Goal: Information Seeking & Learning: Compare options

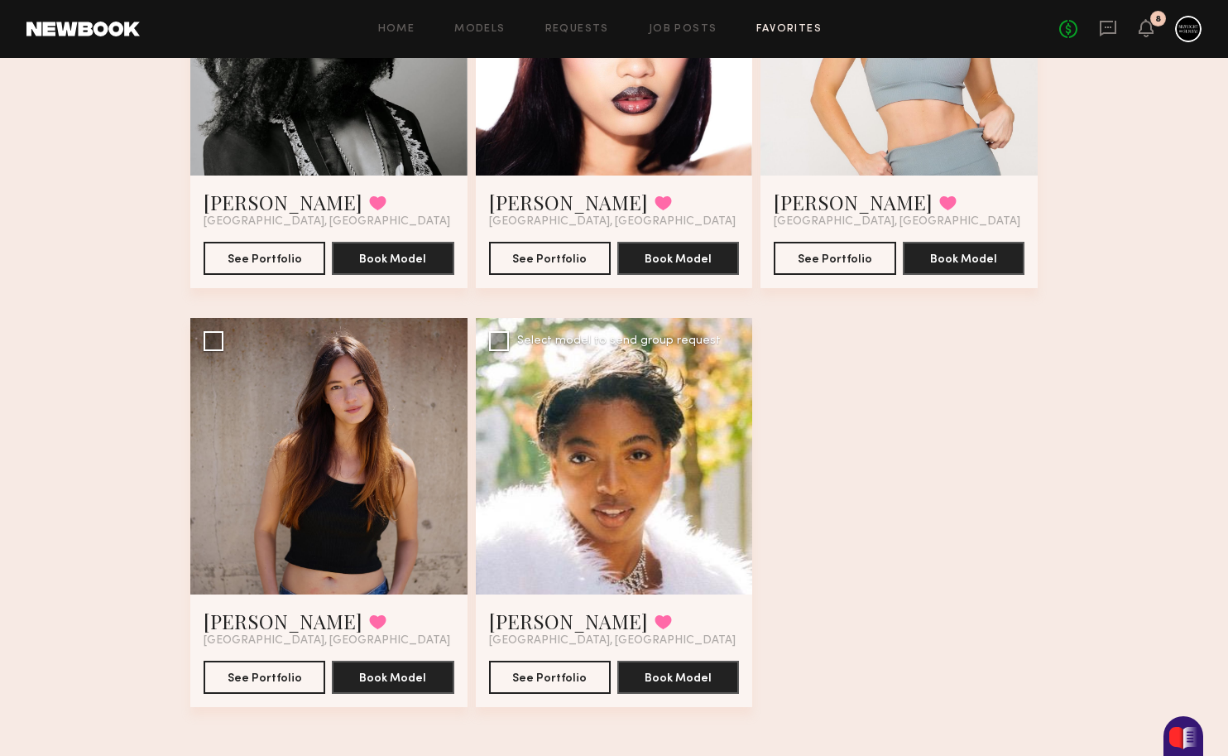
scroll to position [1153, 0]
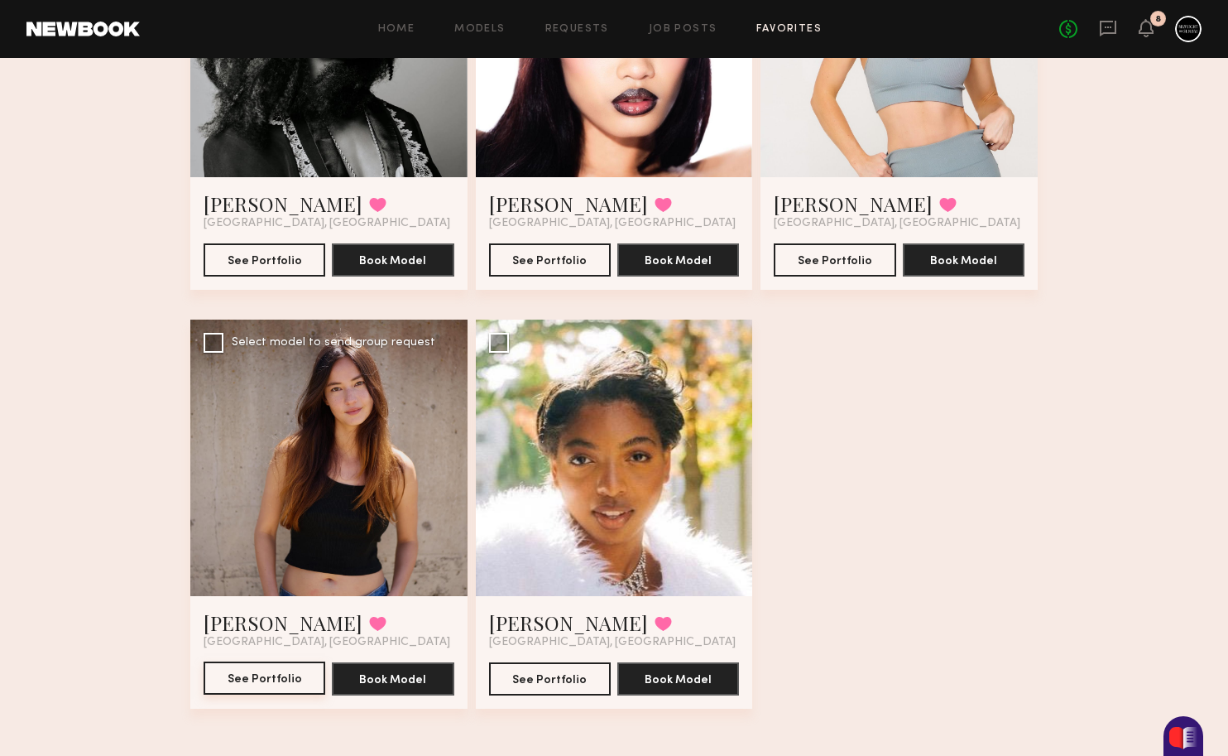
click at [280, 672] on button "See Portfolio" at bounding box center [265, 677] width 122 height 33
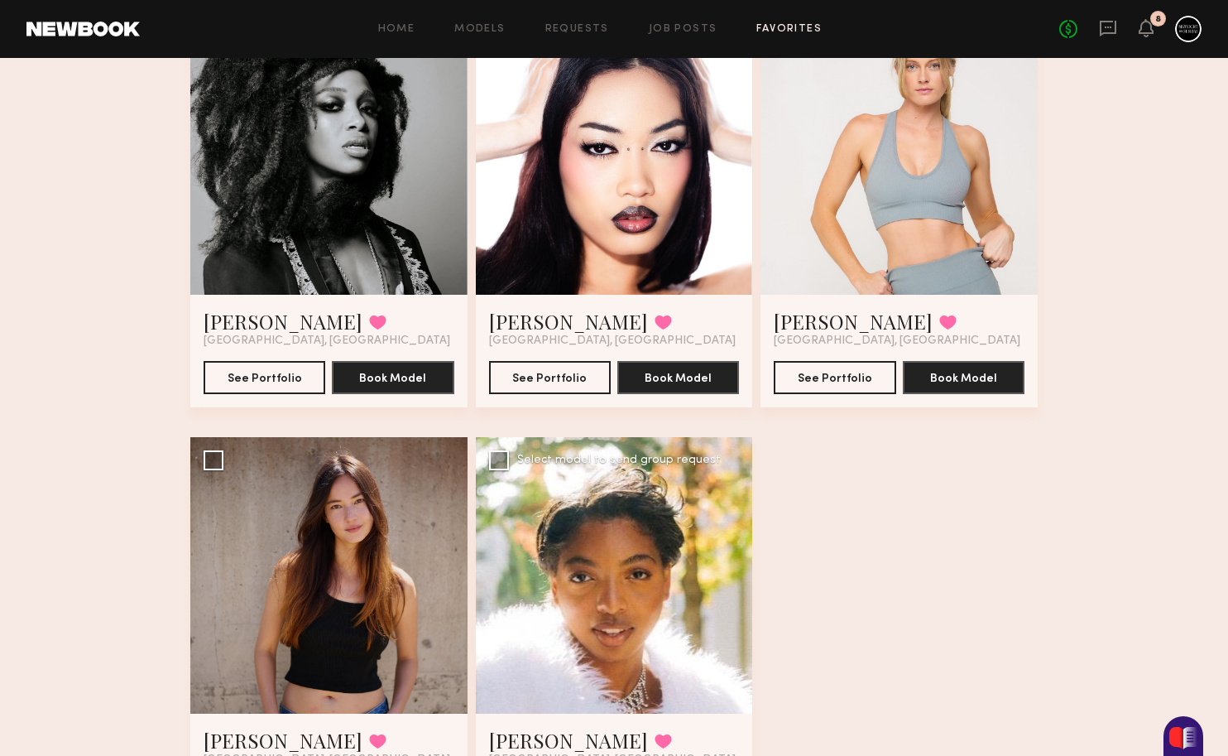
scroll to position [1161, 0]
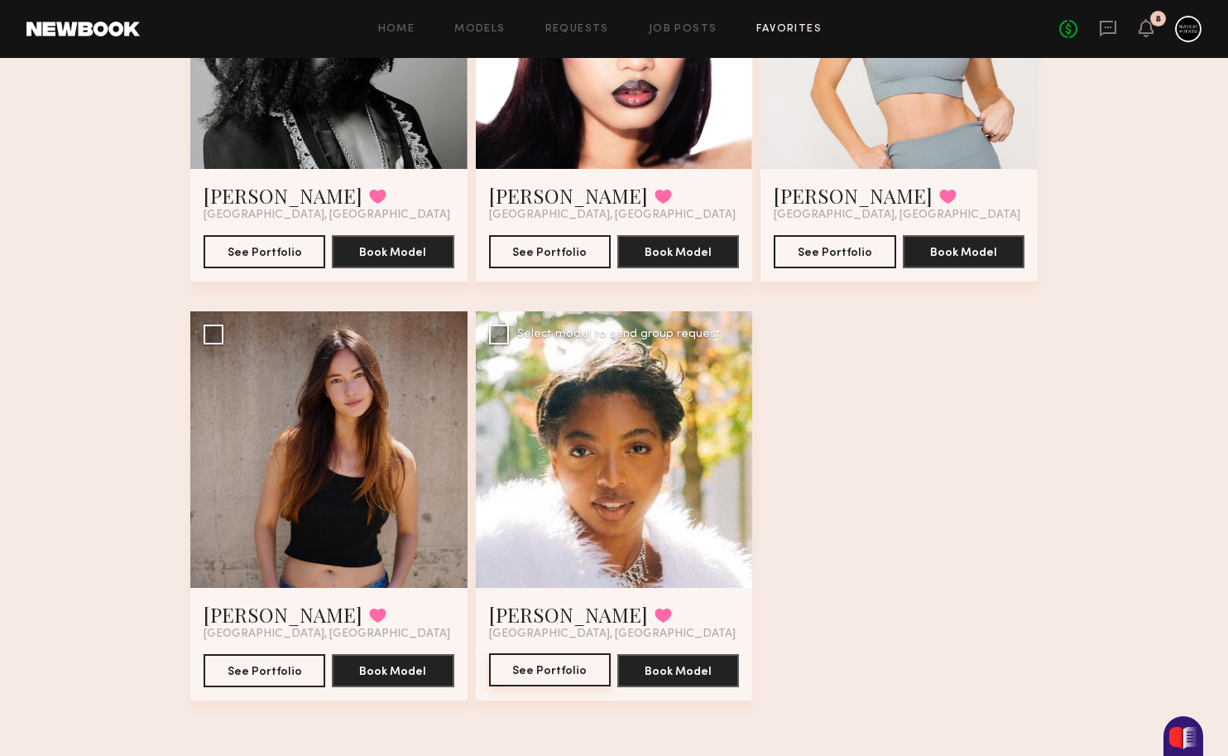
click at [579, 673] on button "See Portfolio" at bounding box center [550, 669] width 122 height 33
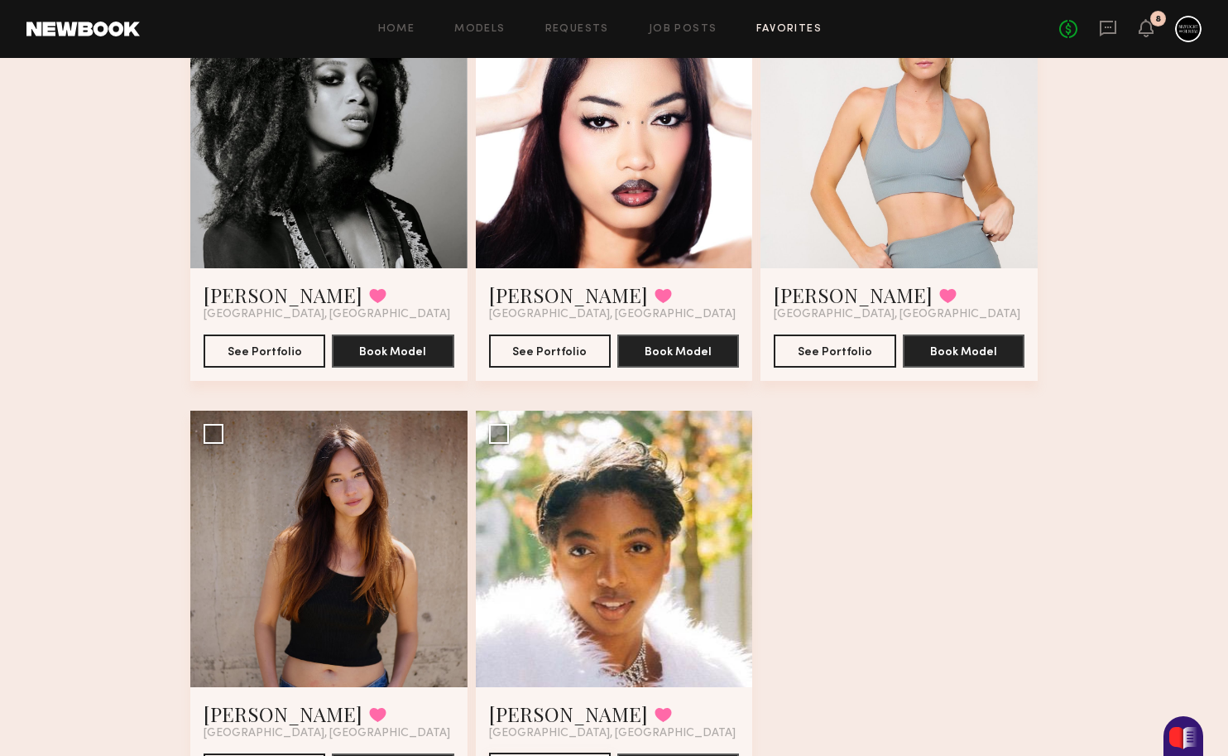
scroll to position [832, 0]
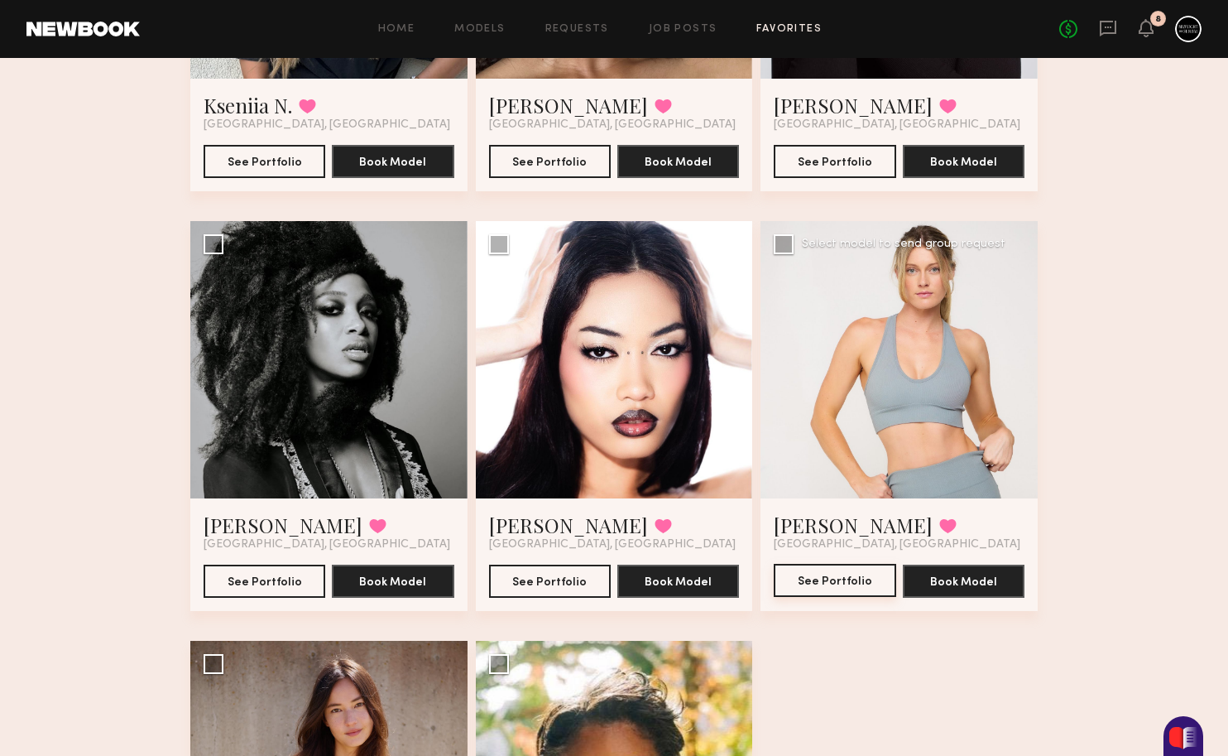
click at [855, 579] on button "See Portfolio" at bounding box center [835, 580] width 122 height 33
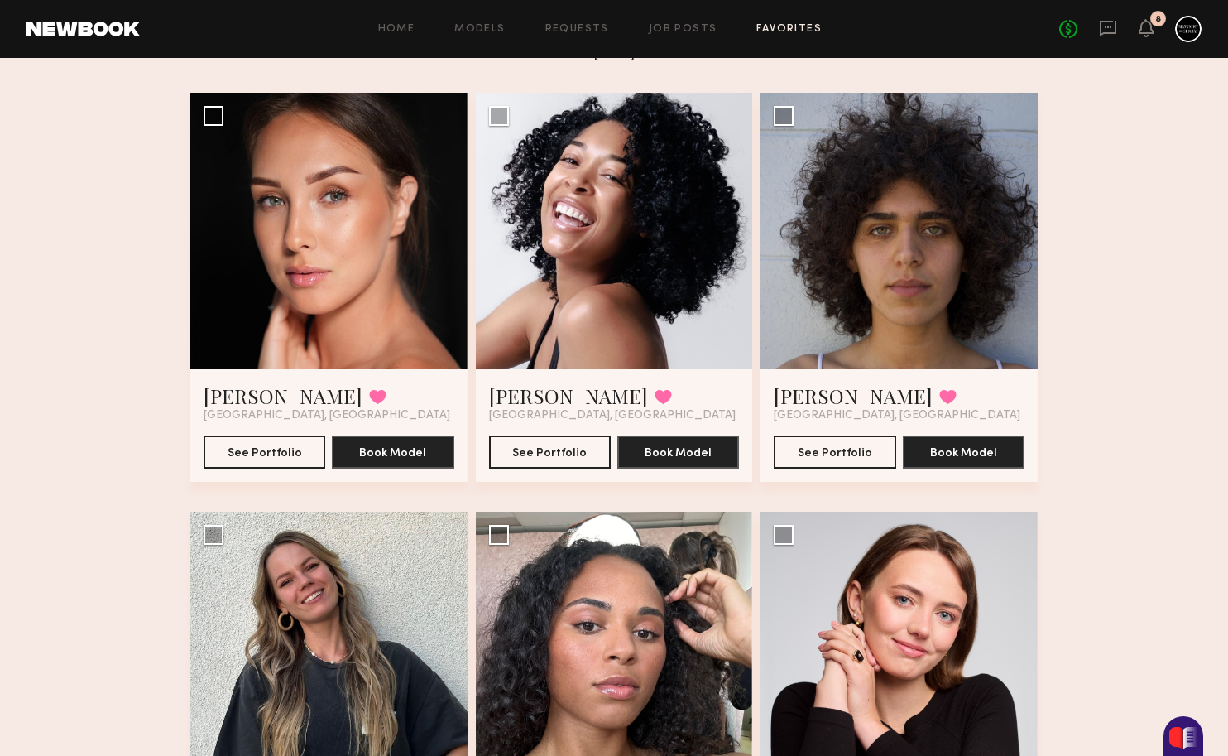
scroll to position [142, 0]
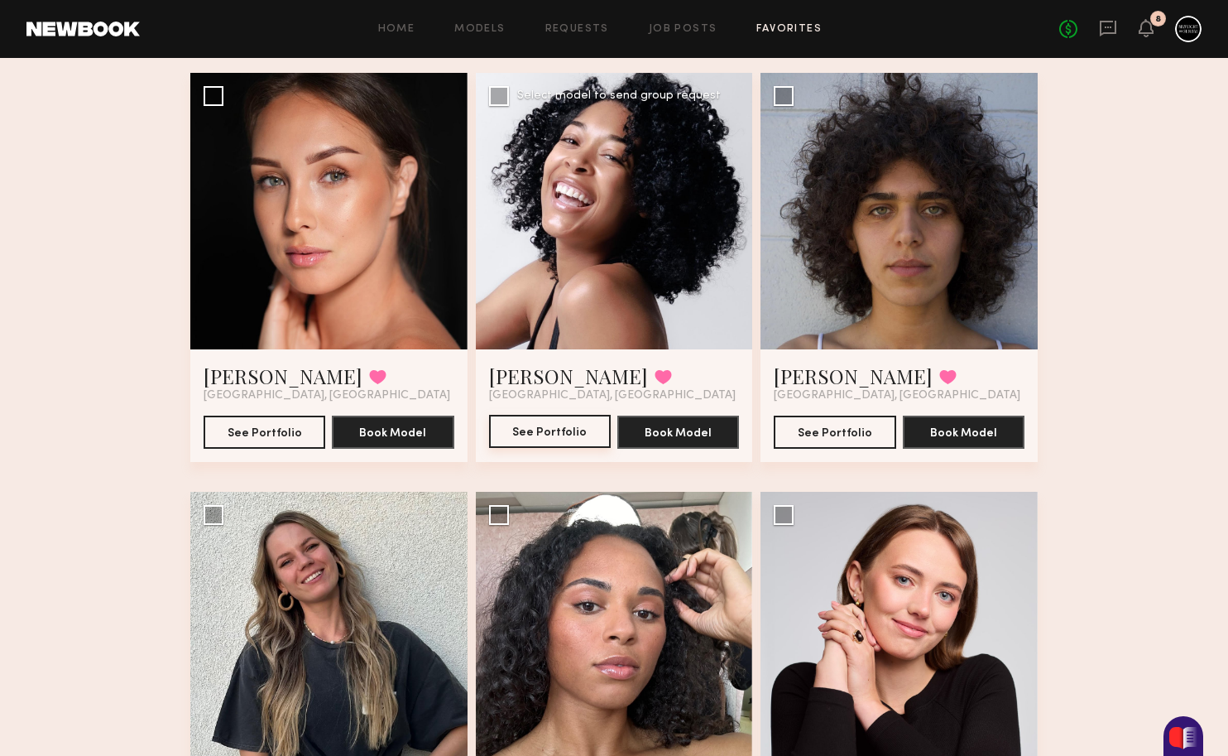
click at [563, 425] on button "See Portfolio" at bounding box center [550, 431] width 122 height 33
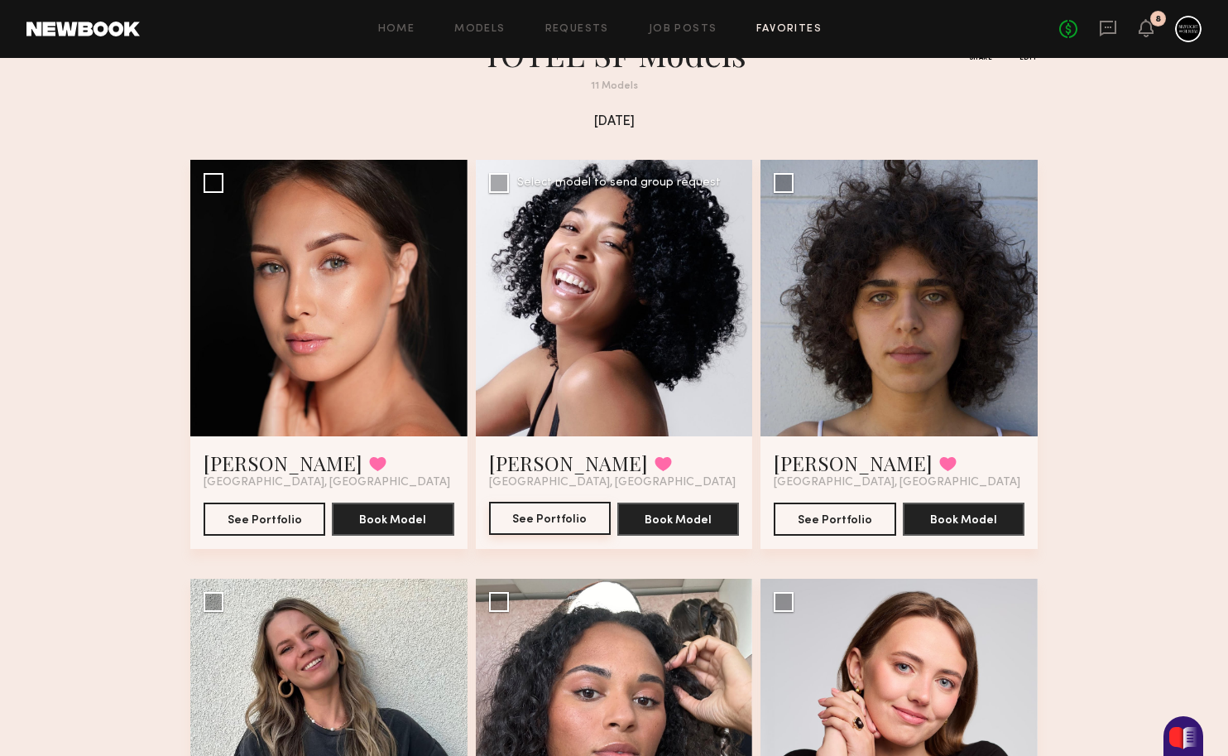
scroll to position [0, 0]
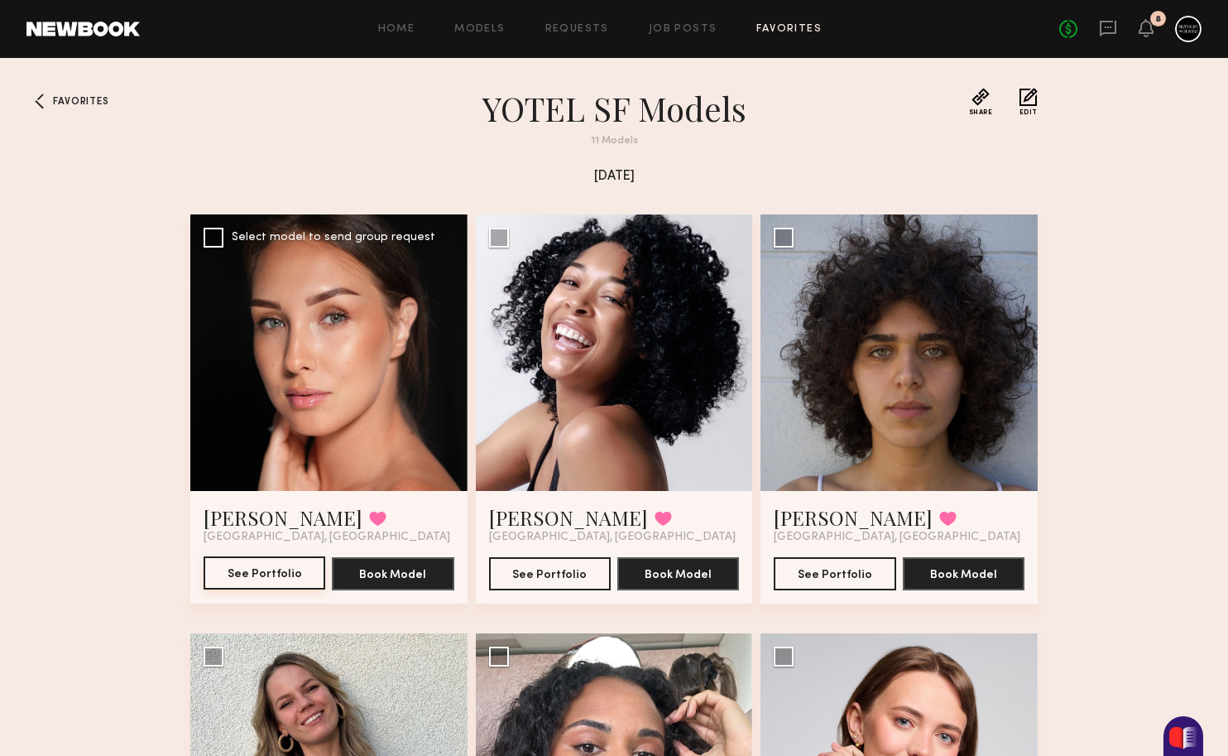
click at [279, 579] on button "See Portfolio" at bounding box center [265, 572] width 122 height 33
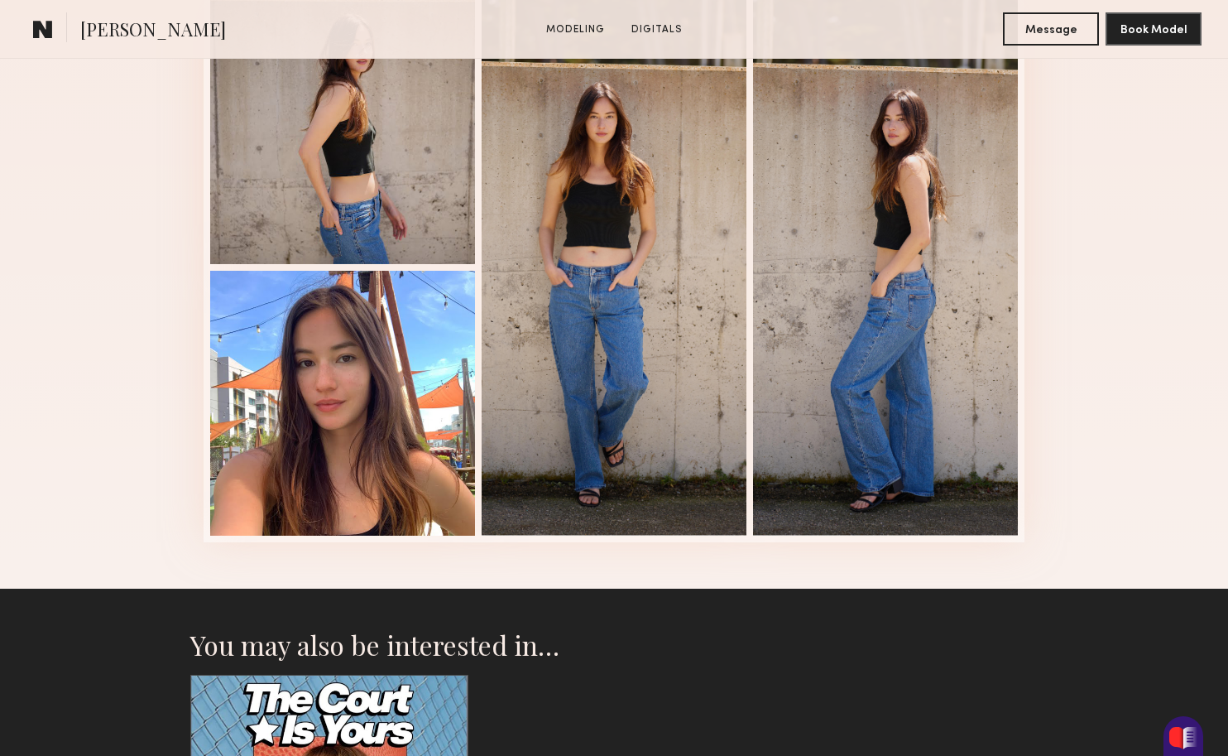
scroll to position [1080, 0]
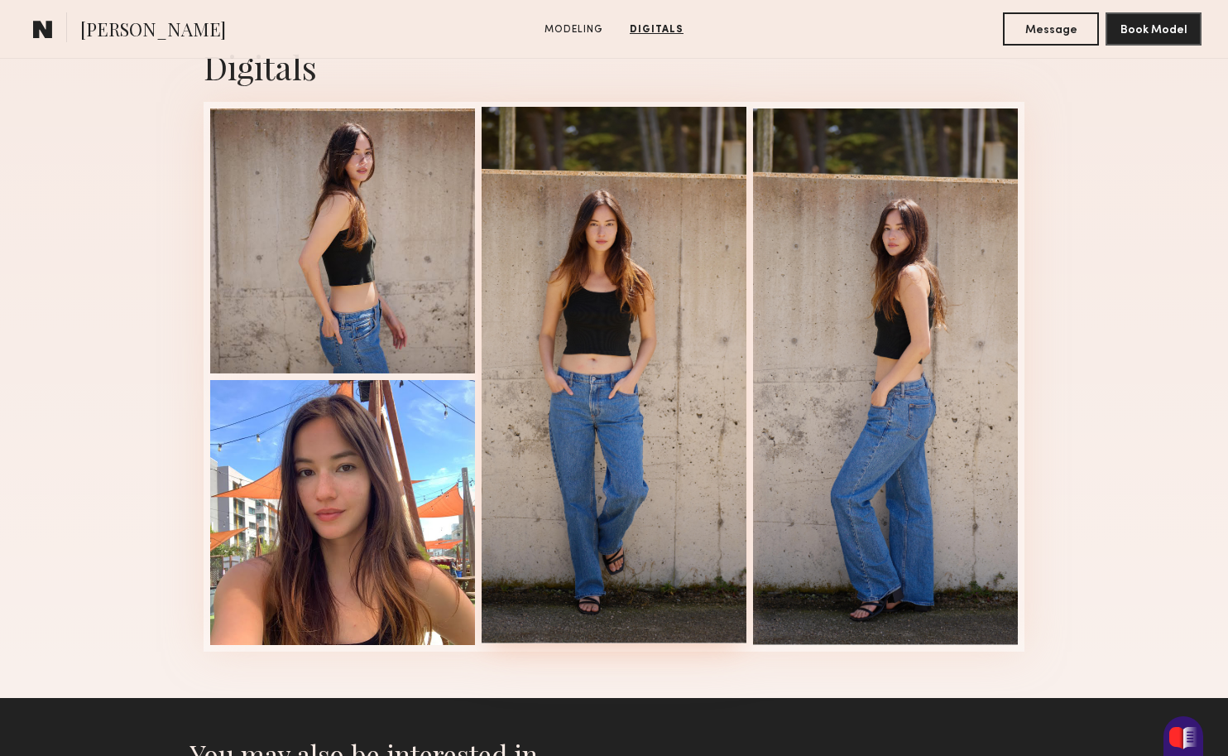
click at [561, 387] on div at bounding box center [614, 375] width 265 height 536
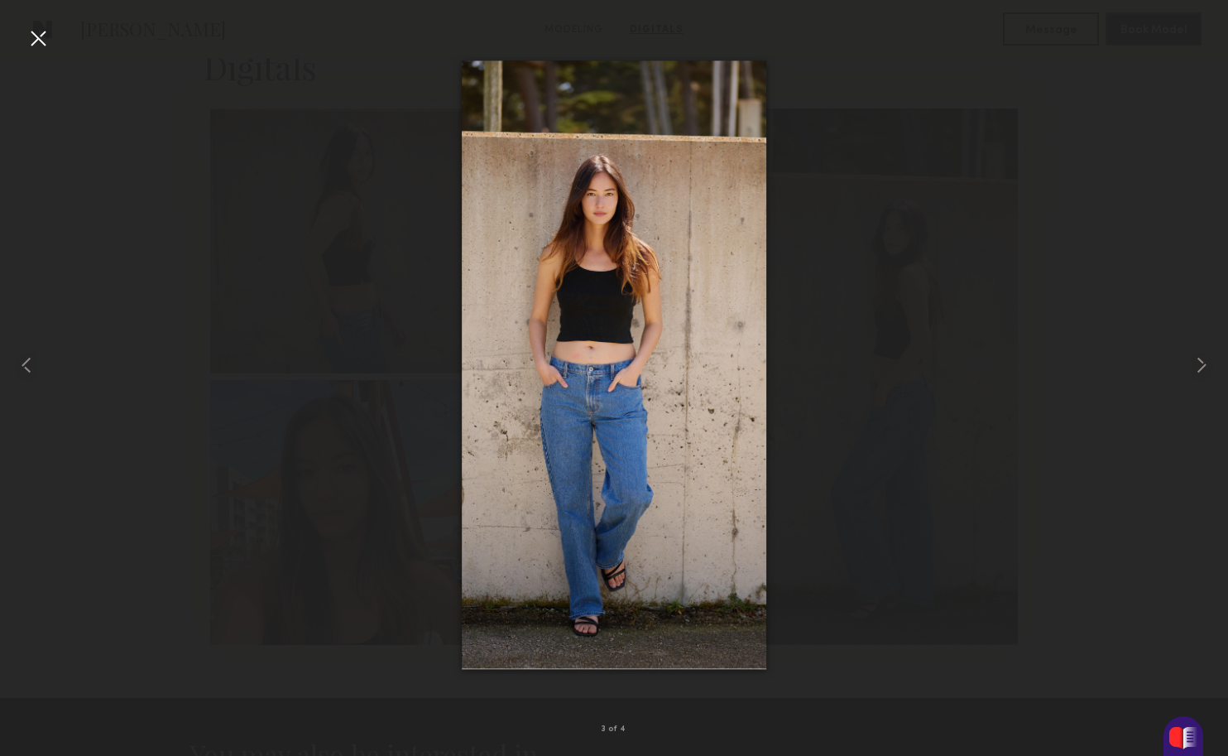
click at [44, 46] on div at bounding box center [38, 38] width 26 height 26
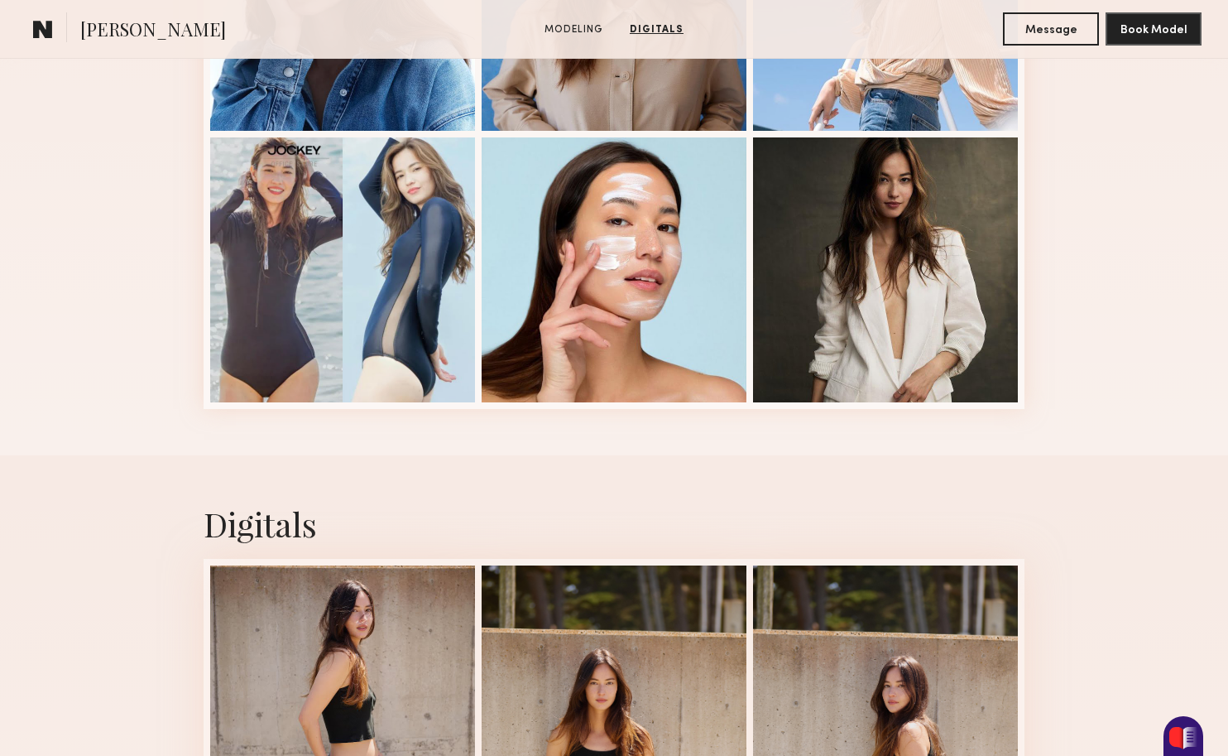
scroll to position [497, 0]
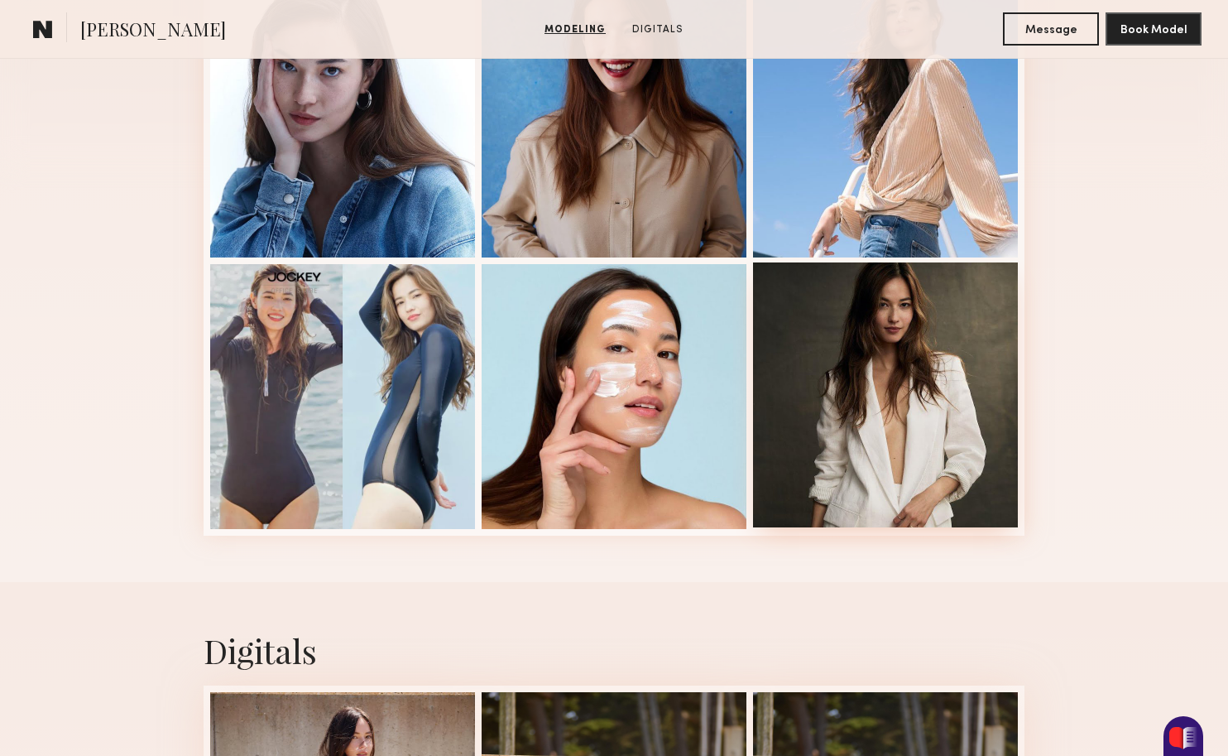
click at [859, 414] on div at bounding box center [885, 394] width 265 height 265
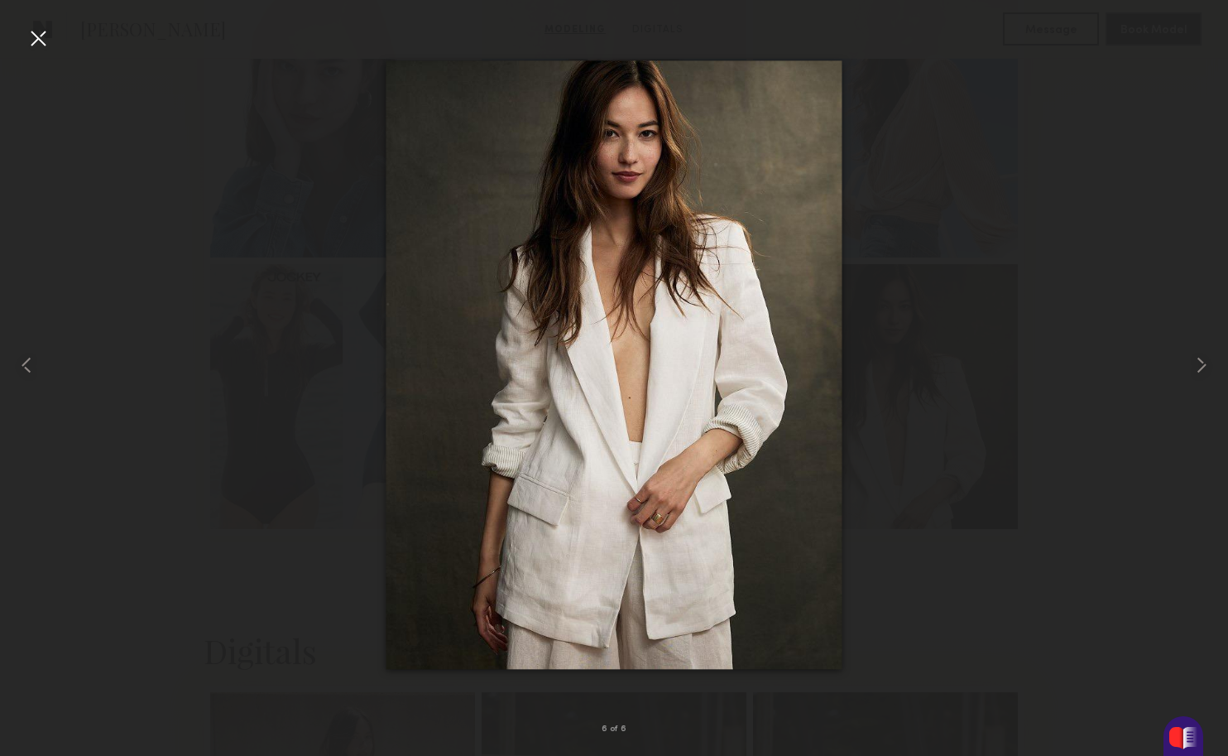
click at [215, 400] on div at bounding box center [614, 364] width 1228 height 676
click at [249, 416] on div at bounding box center [614, 364] width 1228 height 676
click at [47, 36] on div at bounding box center [38, 38] width 26 height 26
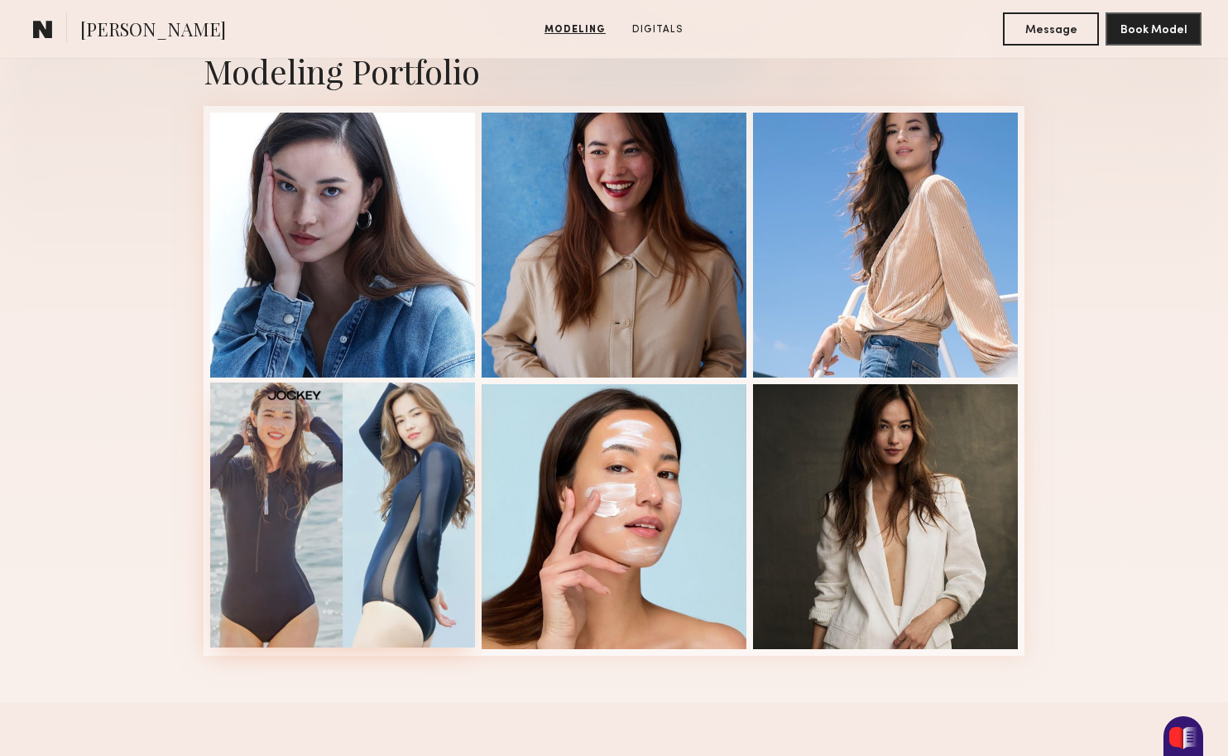
scroll to position [328, 0]
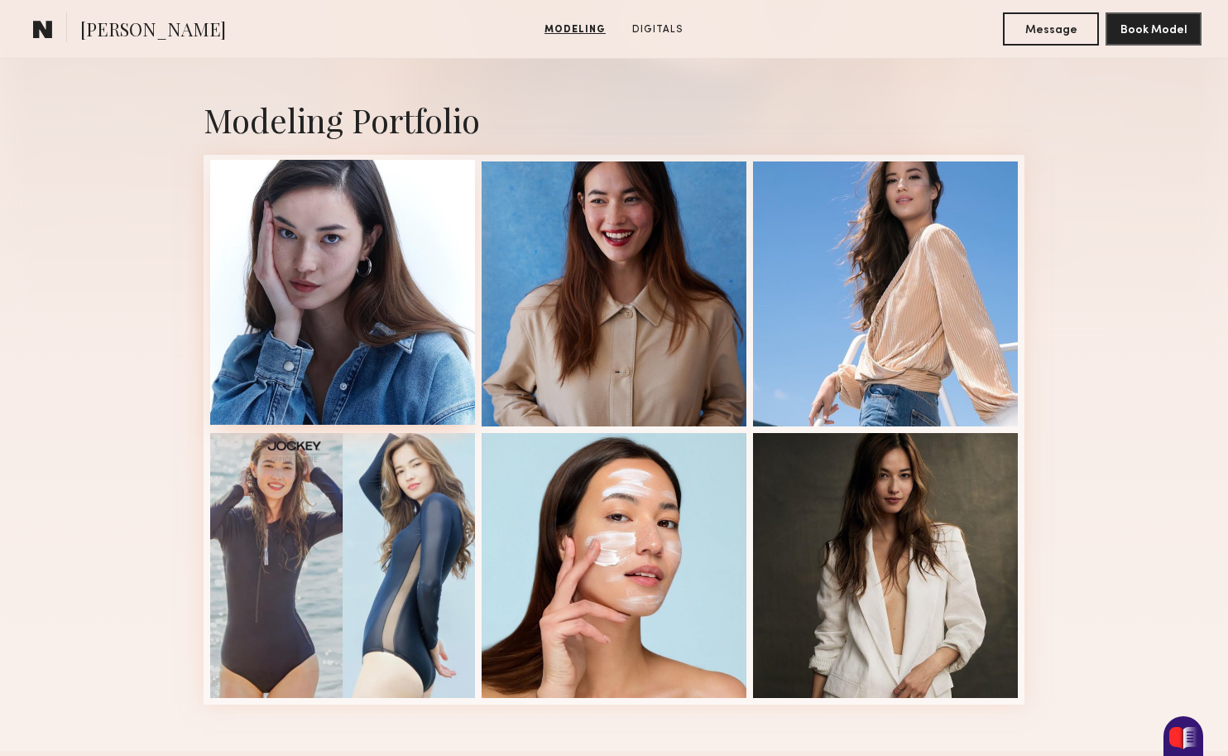
click at [411, 313] on div at bounding box center [342, 292] width 265 height 265
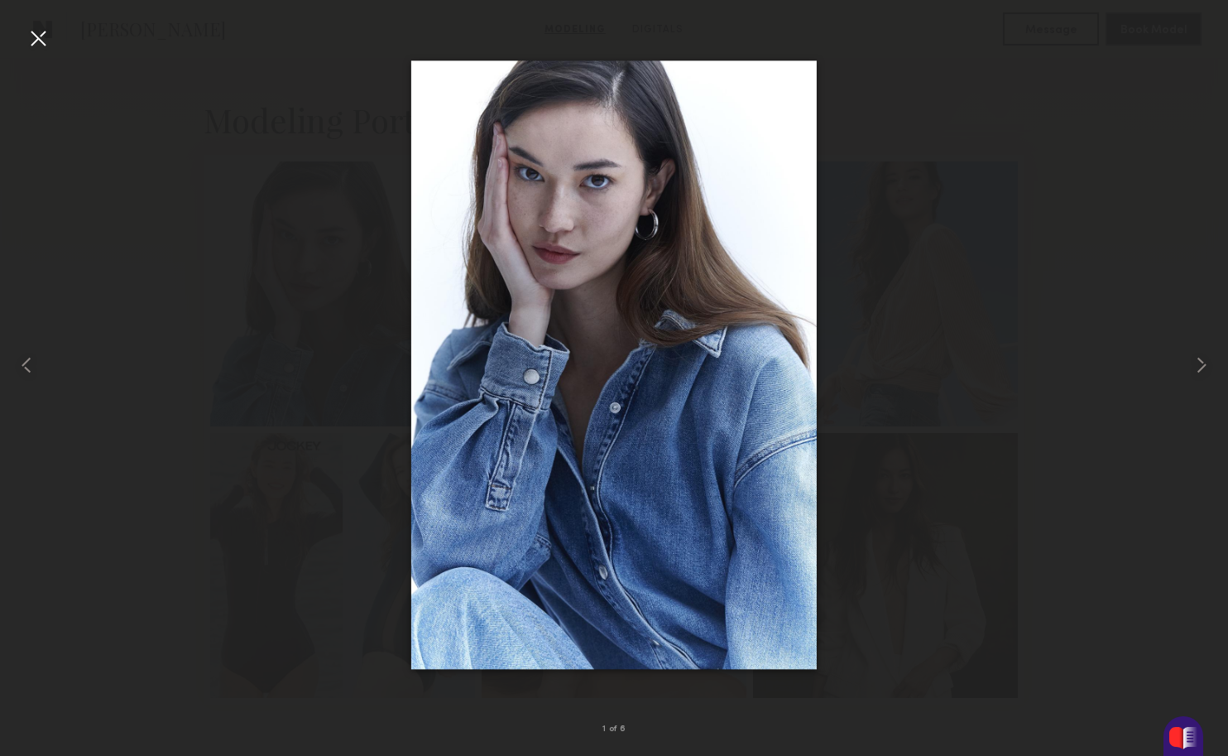
click at [830, 626] on div at bounding box center [614, 364] width 1228 height 676
click at [258, 314] on div at bounding box center [614, 364] width 1228 height 676
click at [37, 36] on div at bounding box center [38, 38] width 26 height 26
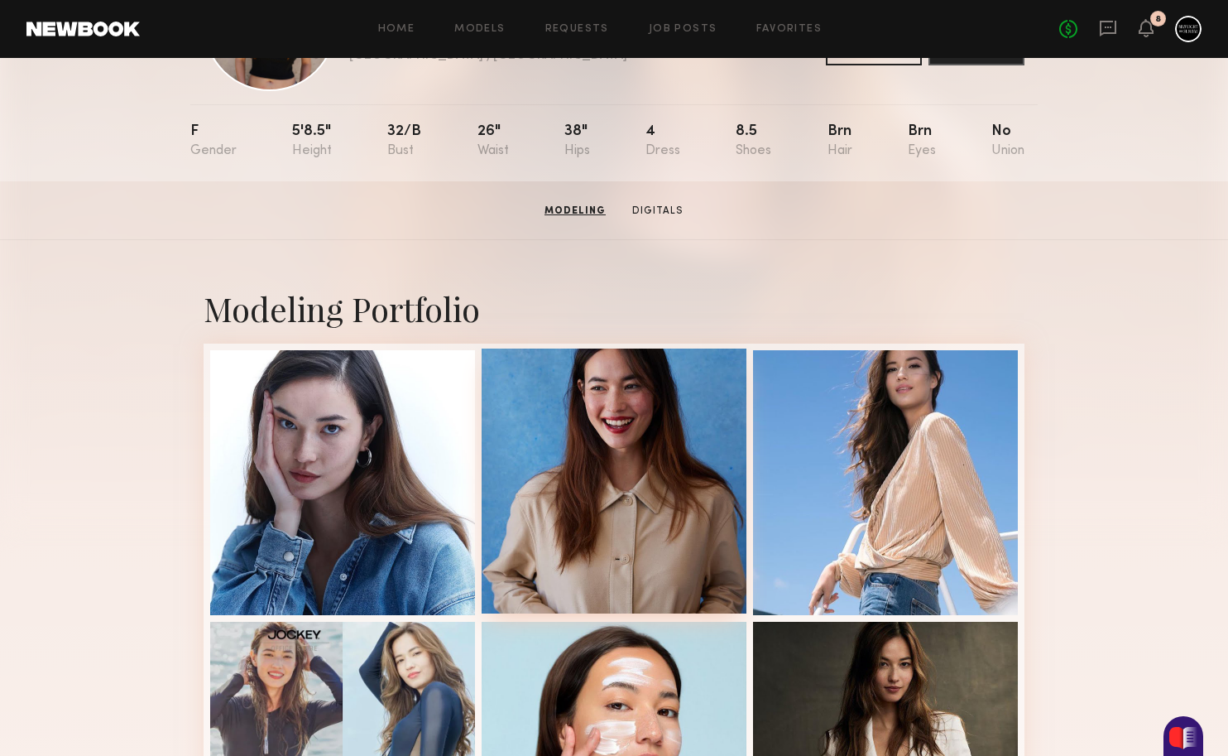
scroll to position [0, 0]
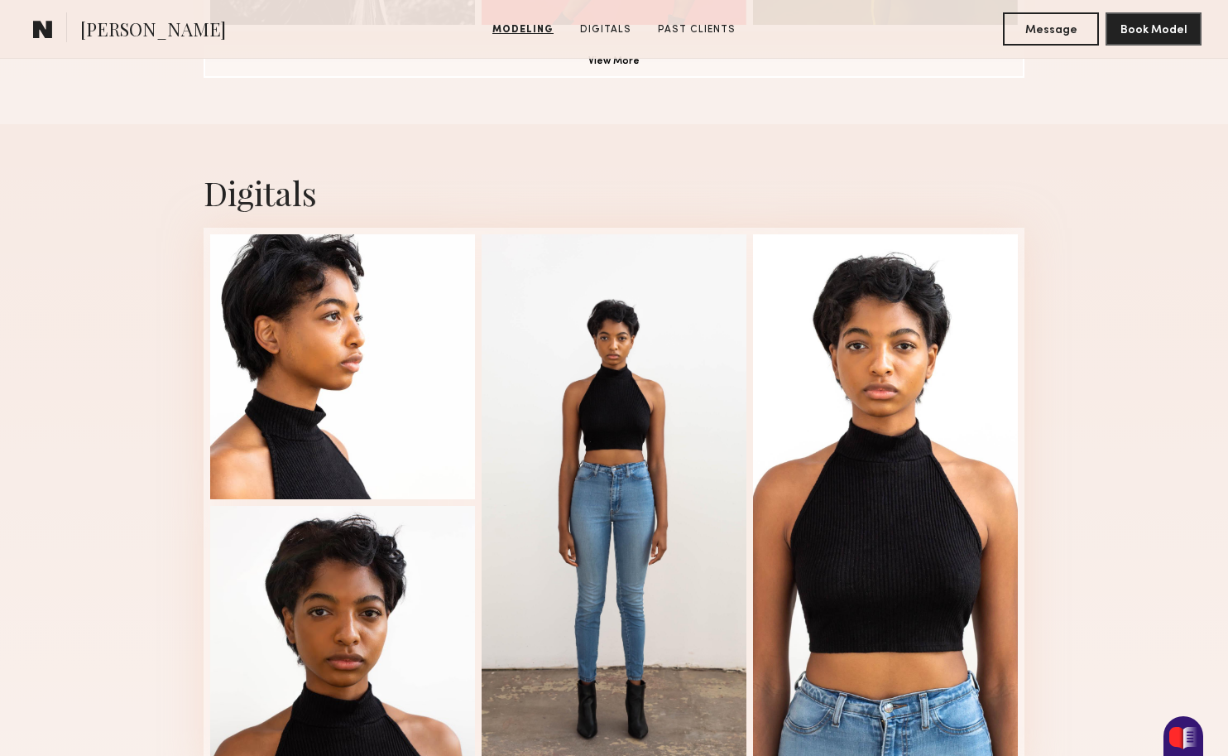
scroll to position [1614, 0]
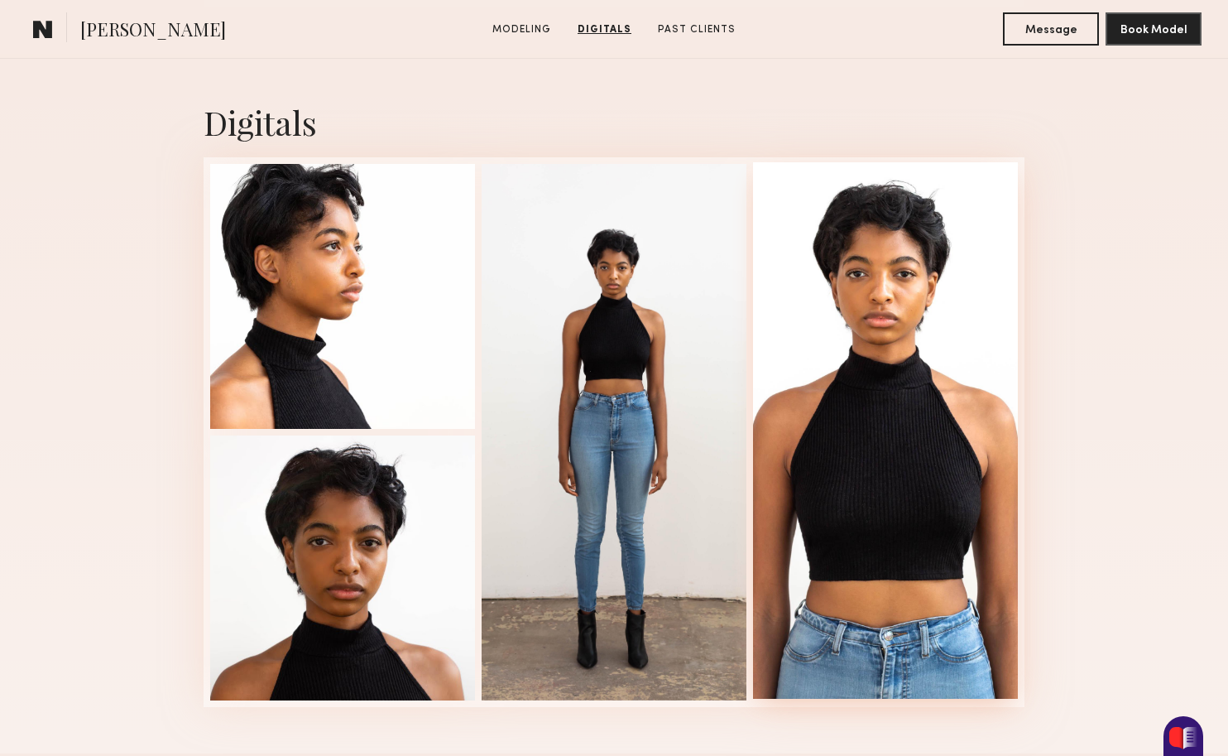
click at [875, 422] on div at bounding box center [885, 430] width 265 height 536
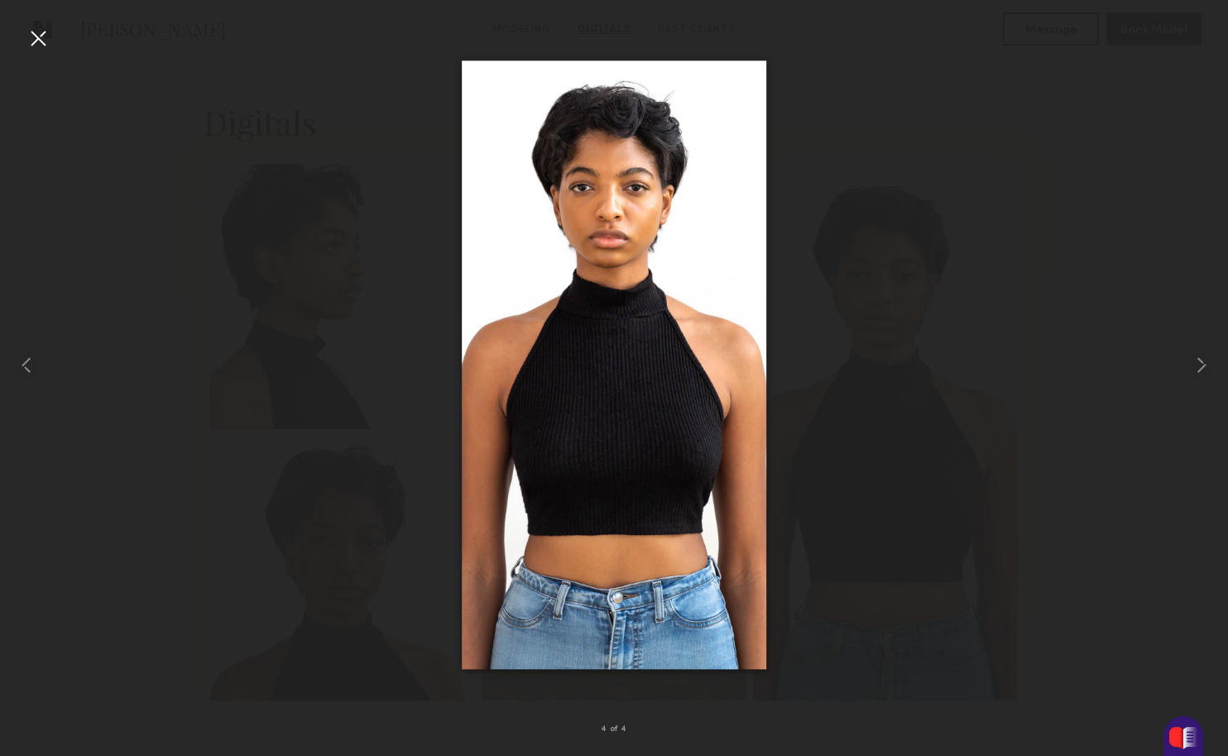
click at [39, 41] on div at bounding box center [38, 38] width 26 height 26
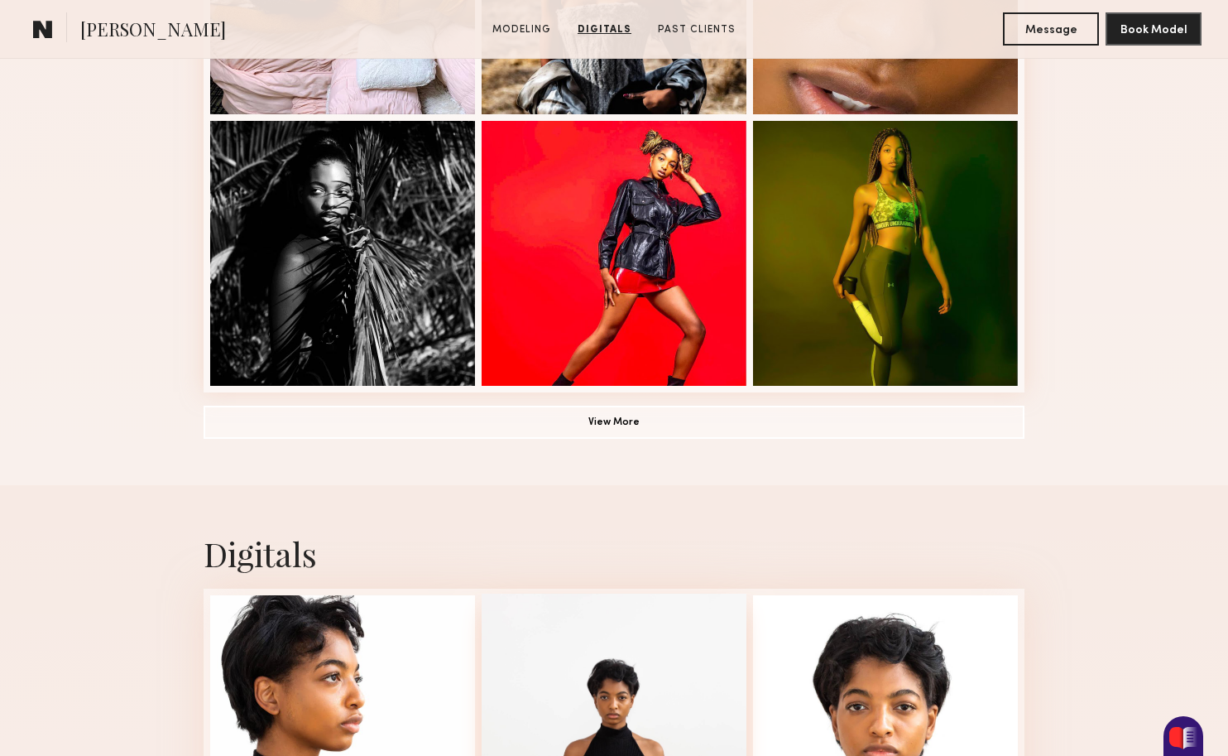
scroll to position [646, 0]
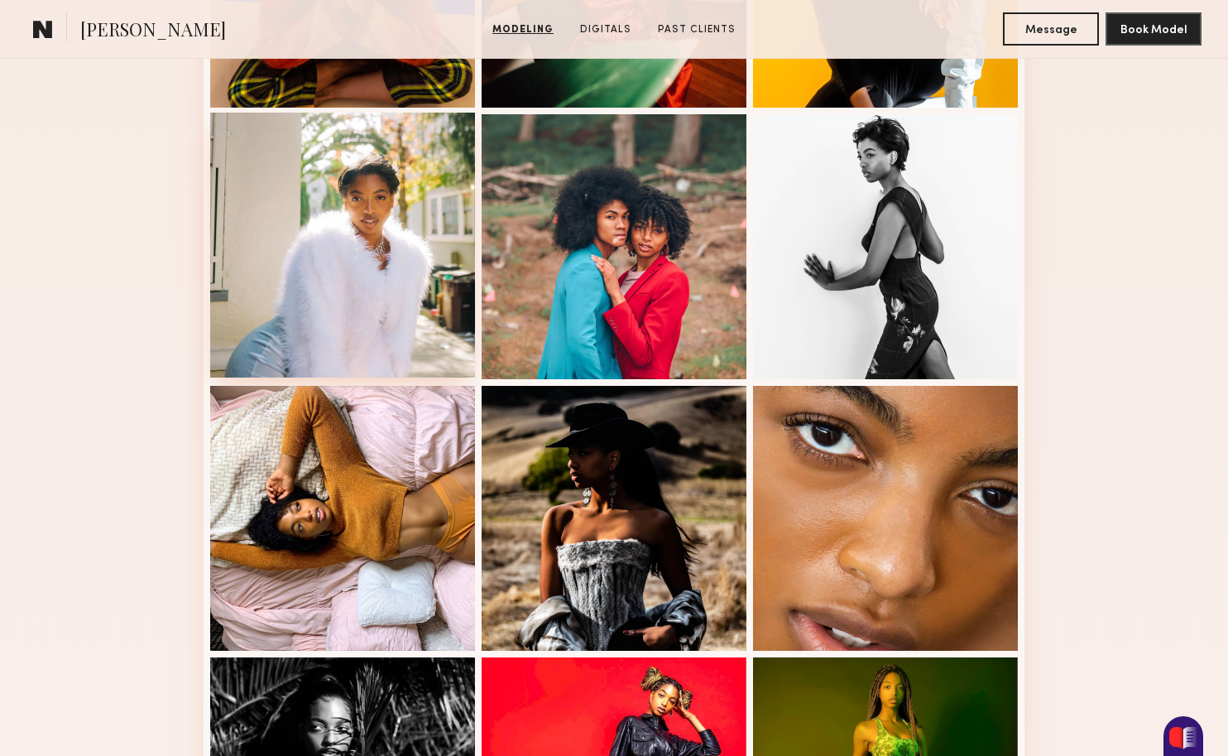
click at [345, 250] on div at bounding box center [342, 245] width 265 height 265
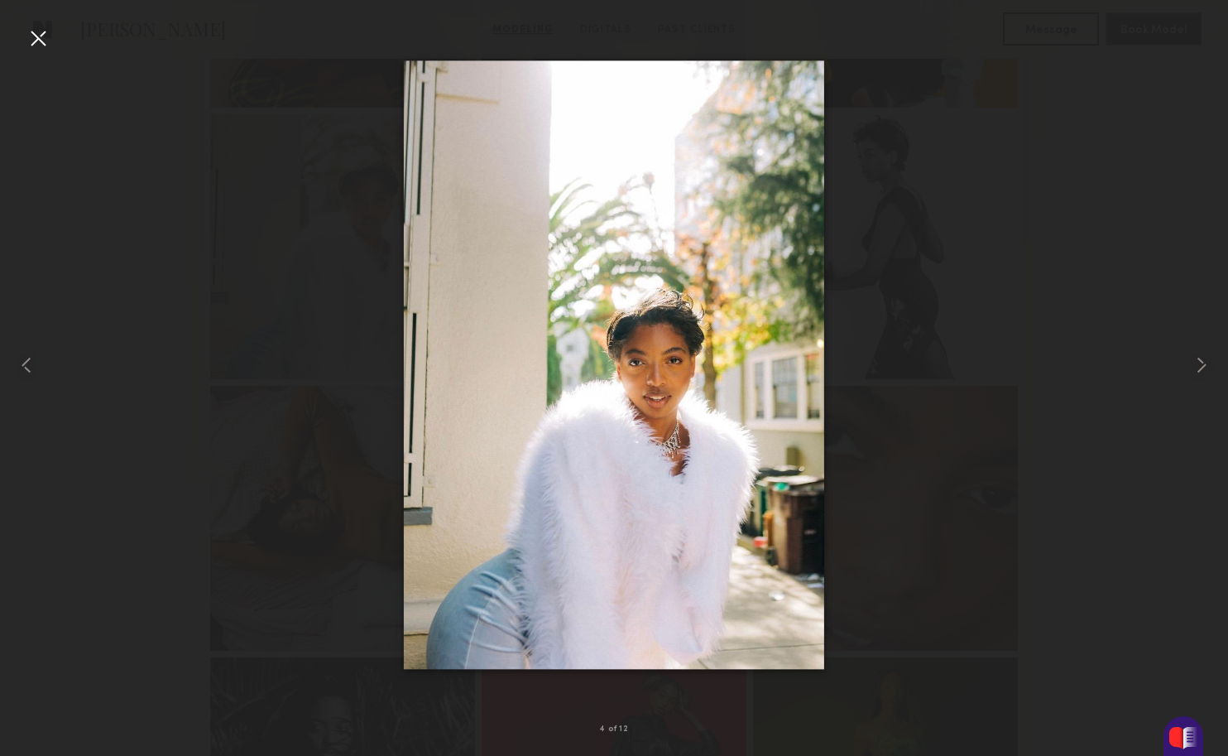
click at [43, 42] on div at bounding box center [38, 38] width 26 height 26
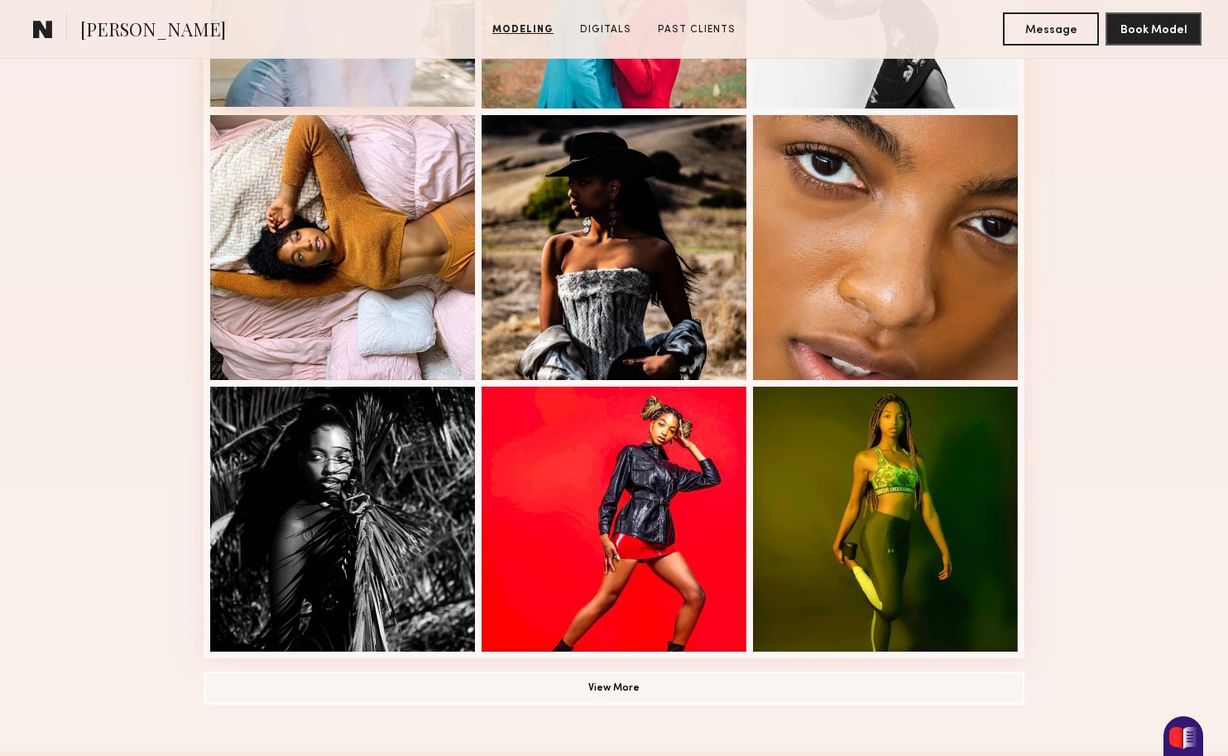
scroll to position [932, 0]
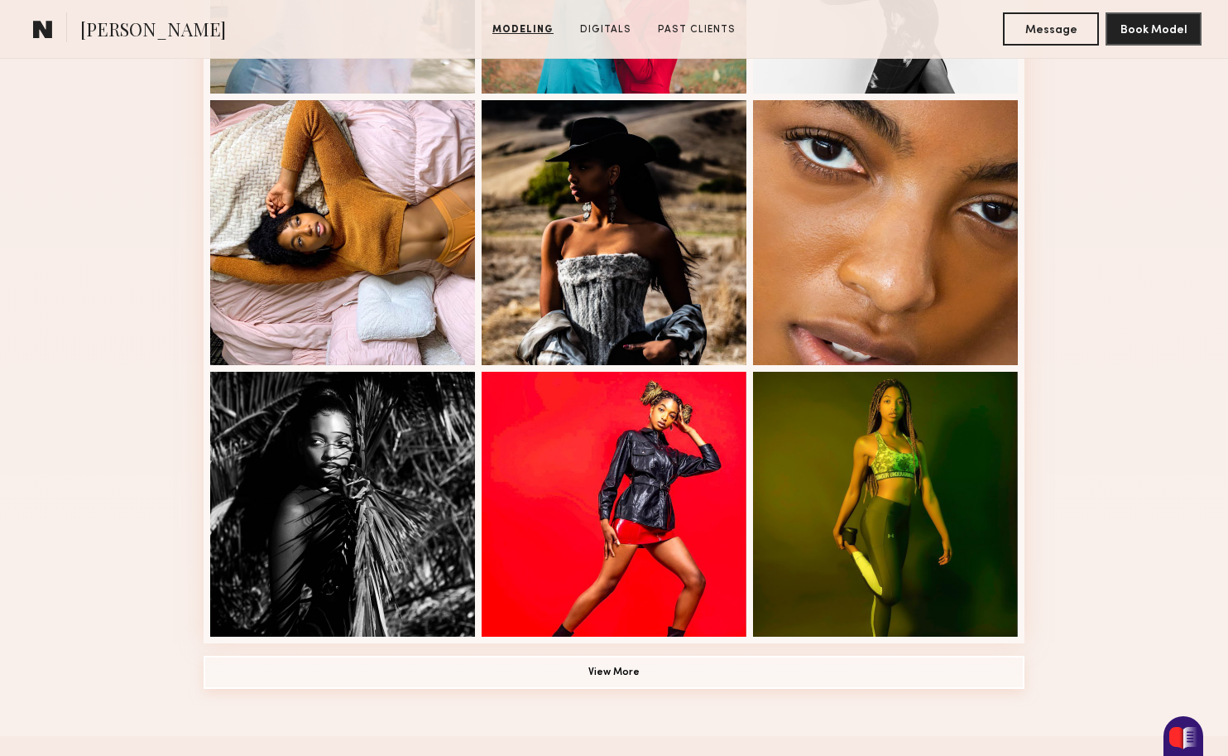
click at [580, 668] on button "View More" at bounding box center [614, 671] width 821 height 33
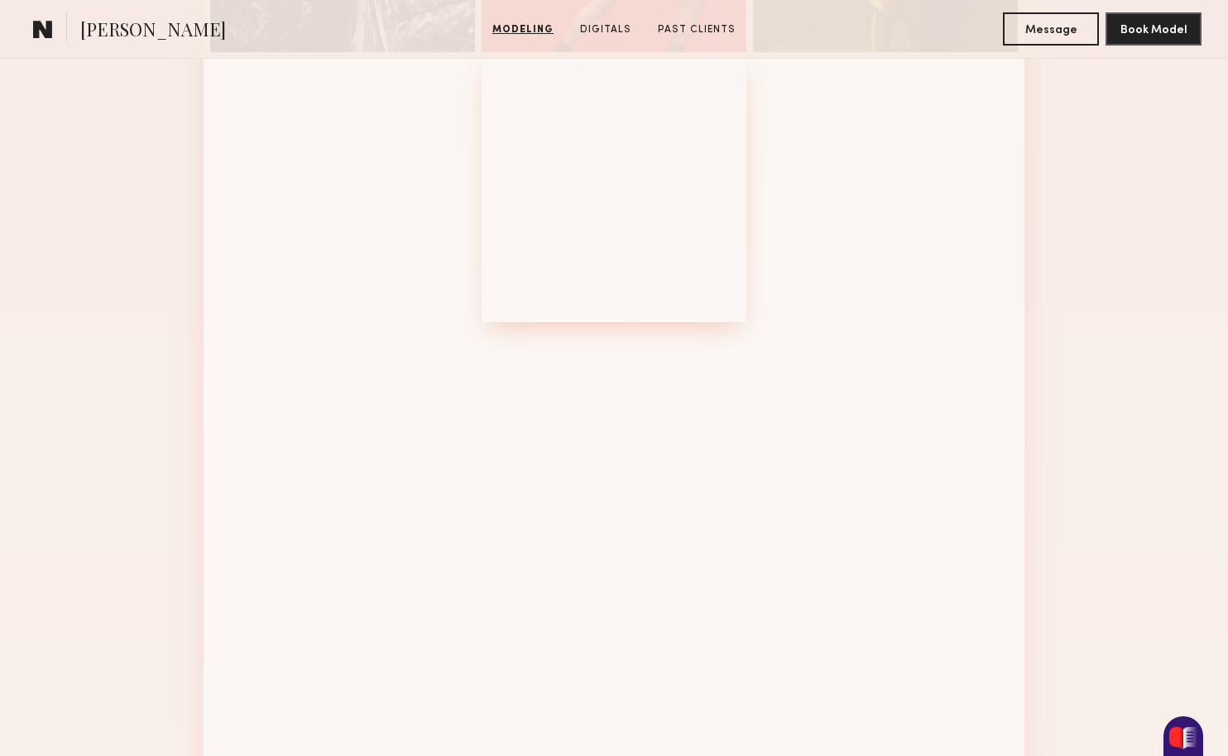
scroll to position [1715, 0]
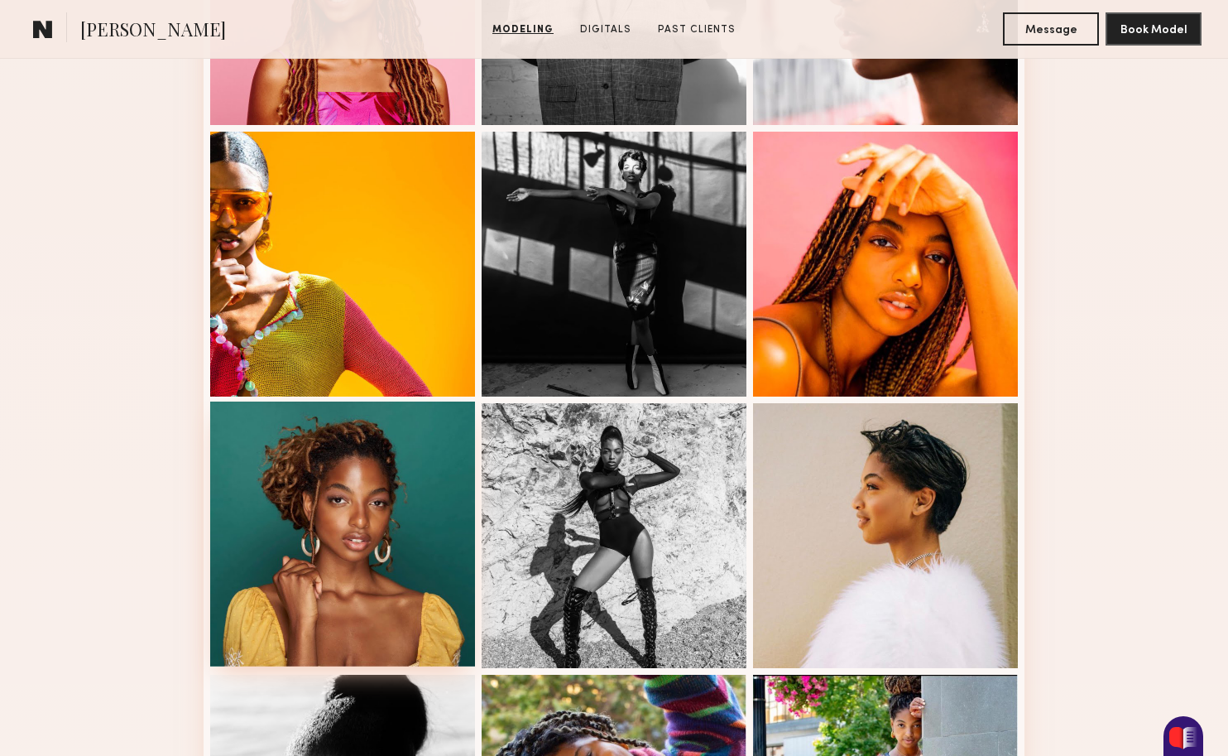
click at [362, 583] on div at bounding box center [342, 533] width 265 height 265
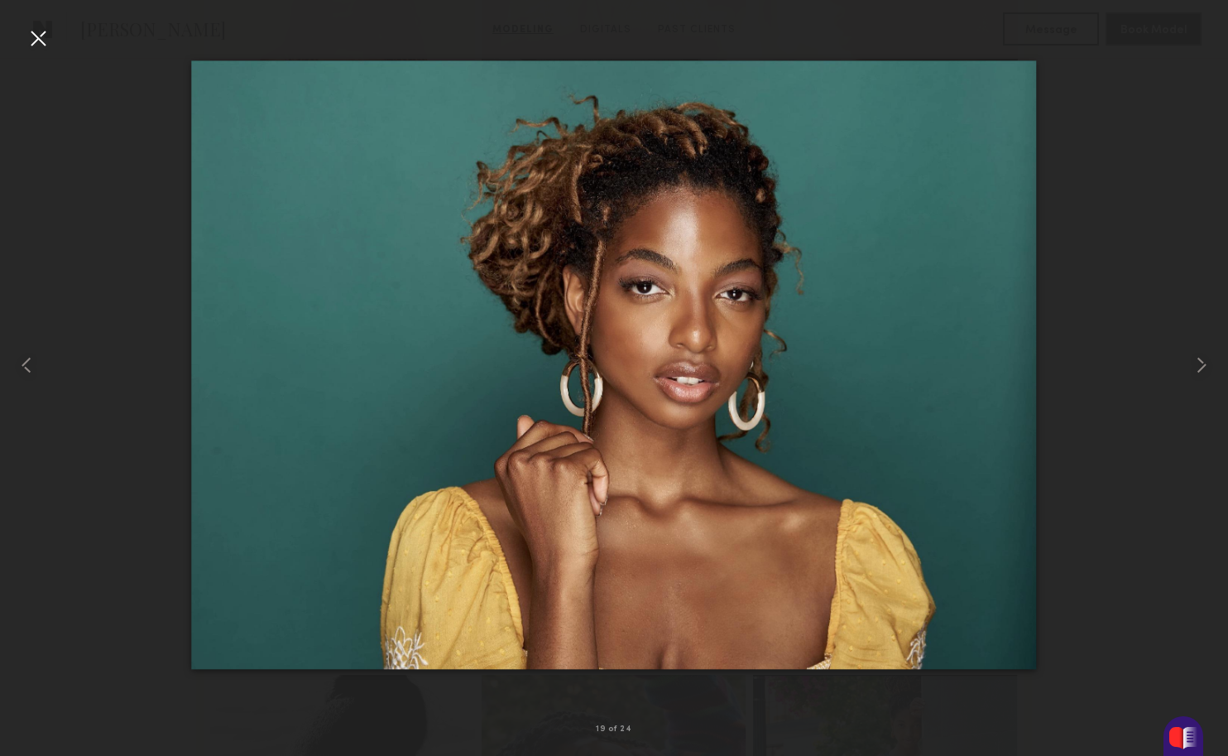
click at [38, 36] on div at bounding box center [38, 38] width 26 height 26
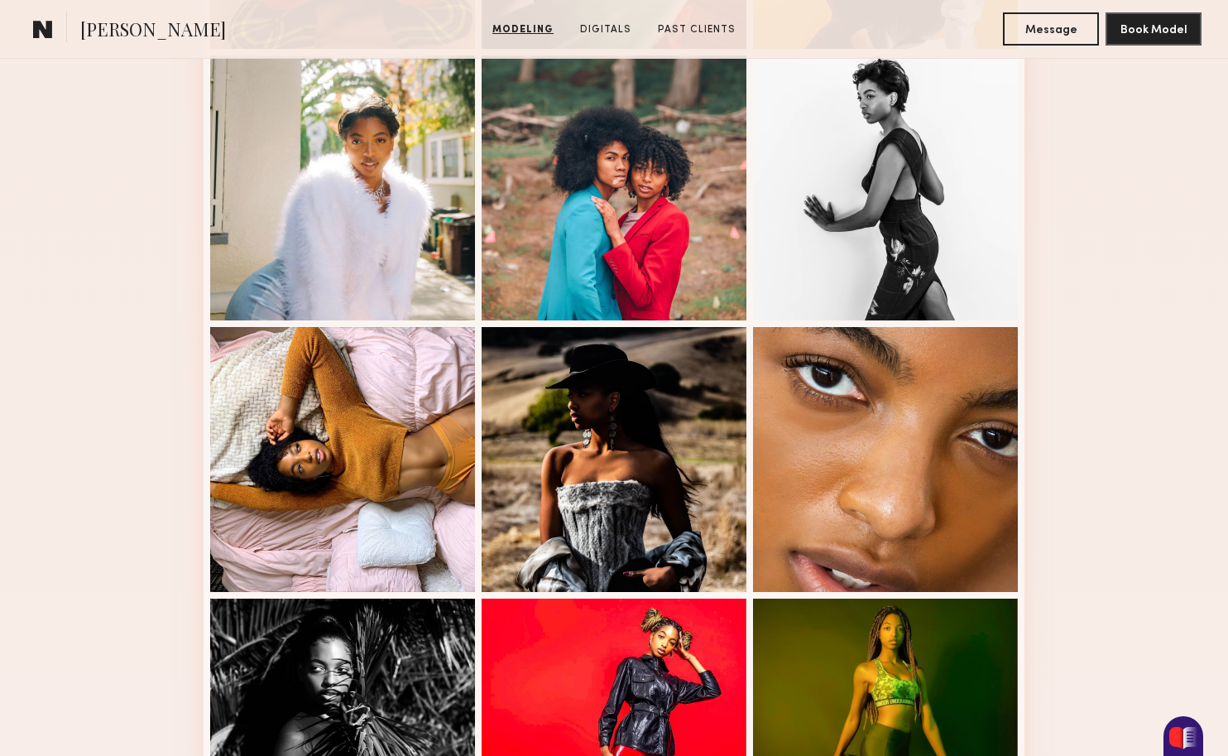
scroll to position [0, 0]
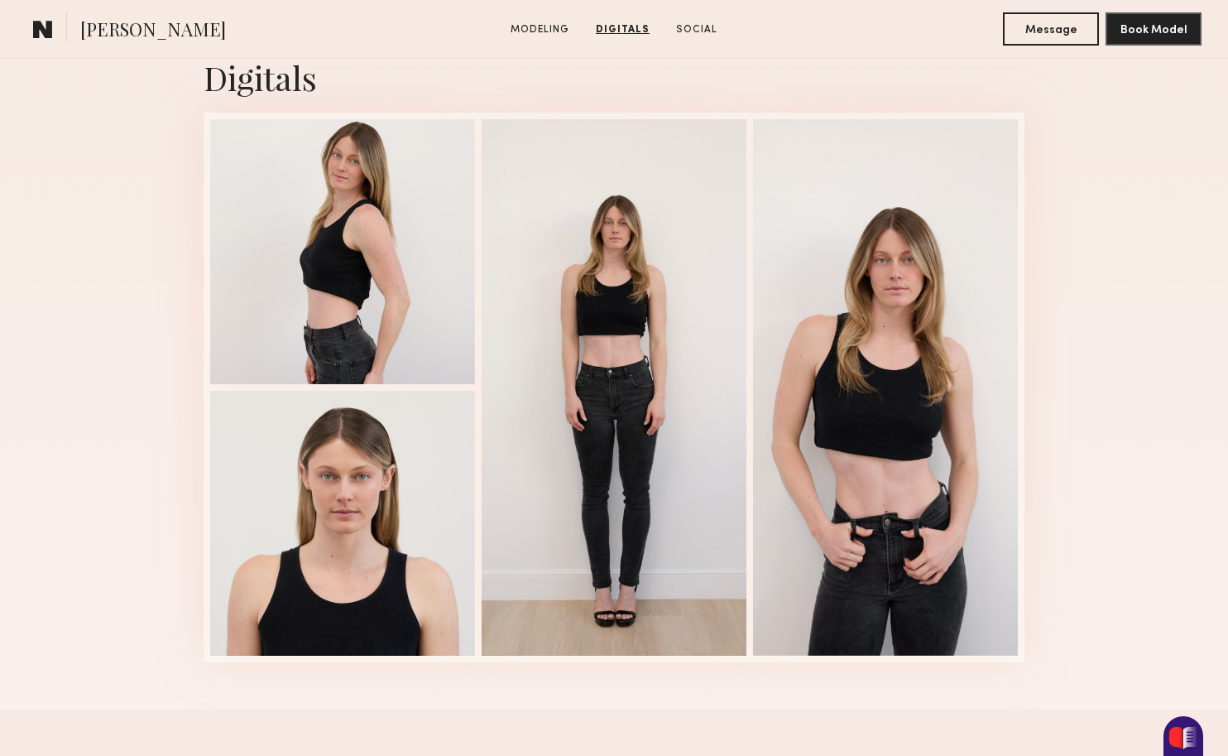
scroll to position [1656, 0]
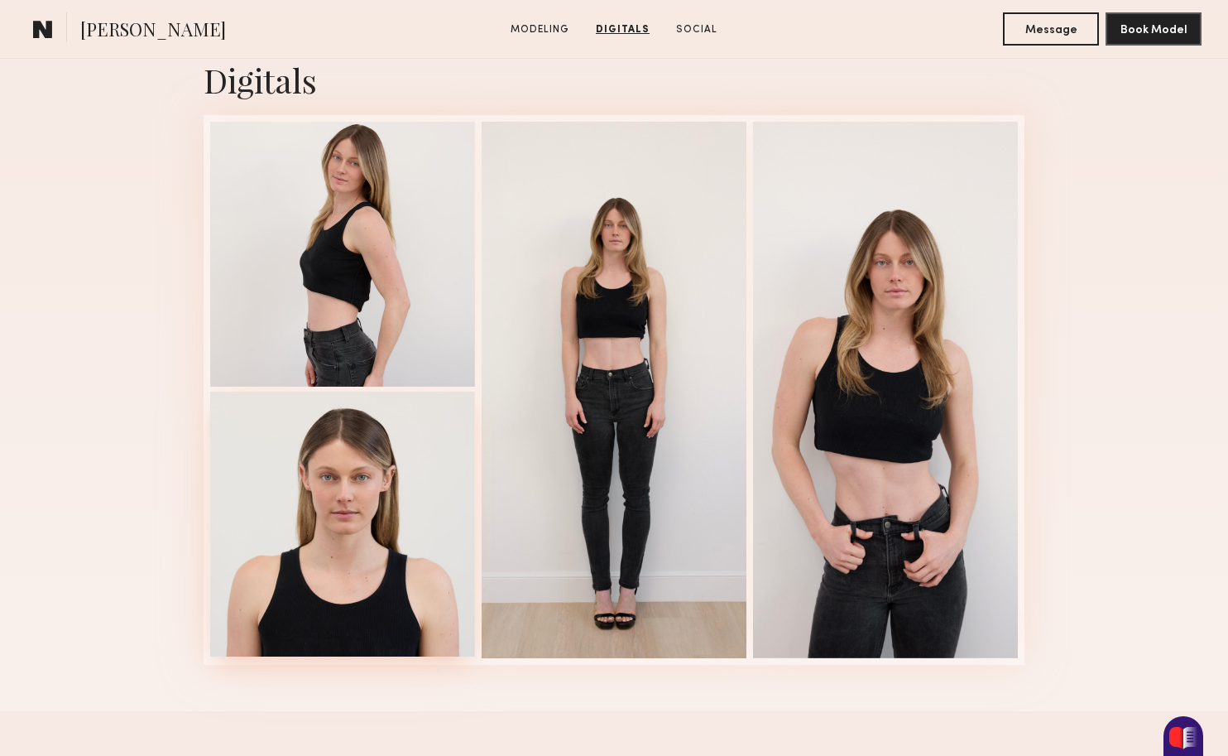
click at [387, 574] on div at bounding box center [342, 523] width 265 height 265
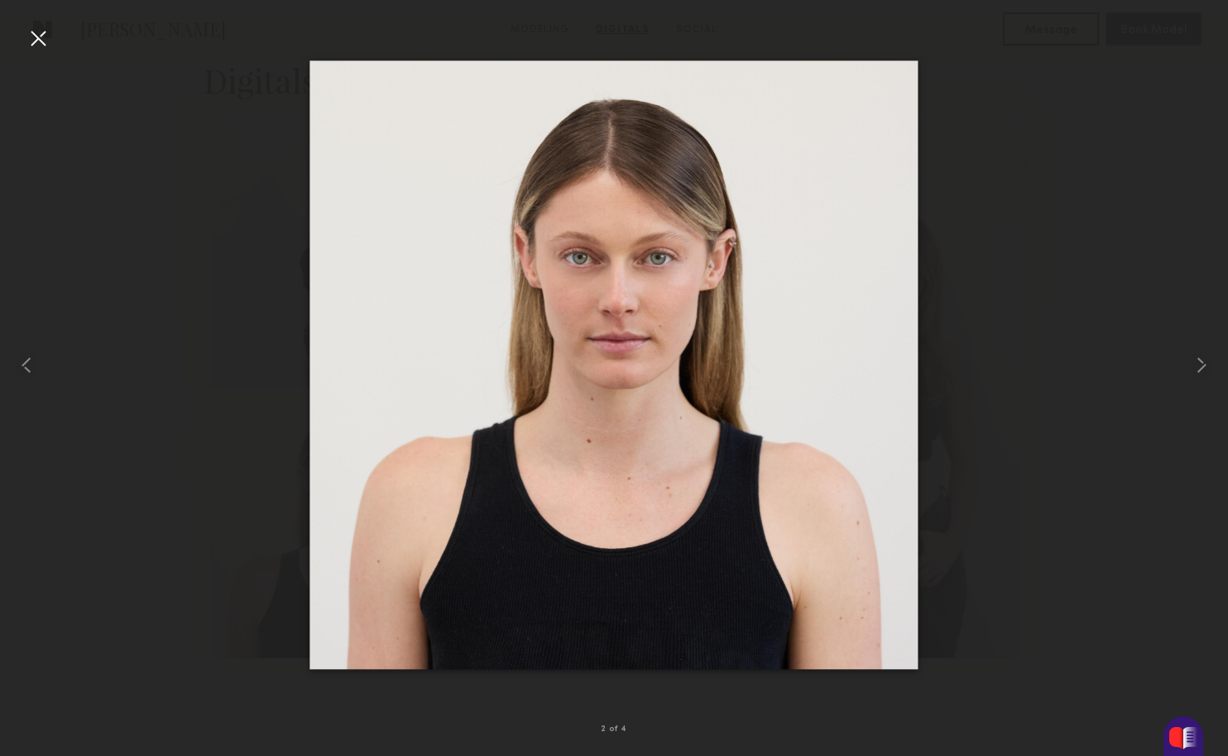
click at [116, 335] on div at bounding box center [614, 364] width 1228 height 676
click at [29, 46] on div at bounding box center [38, 38] width 26 height 26
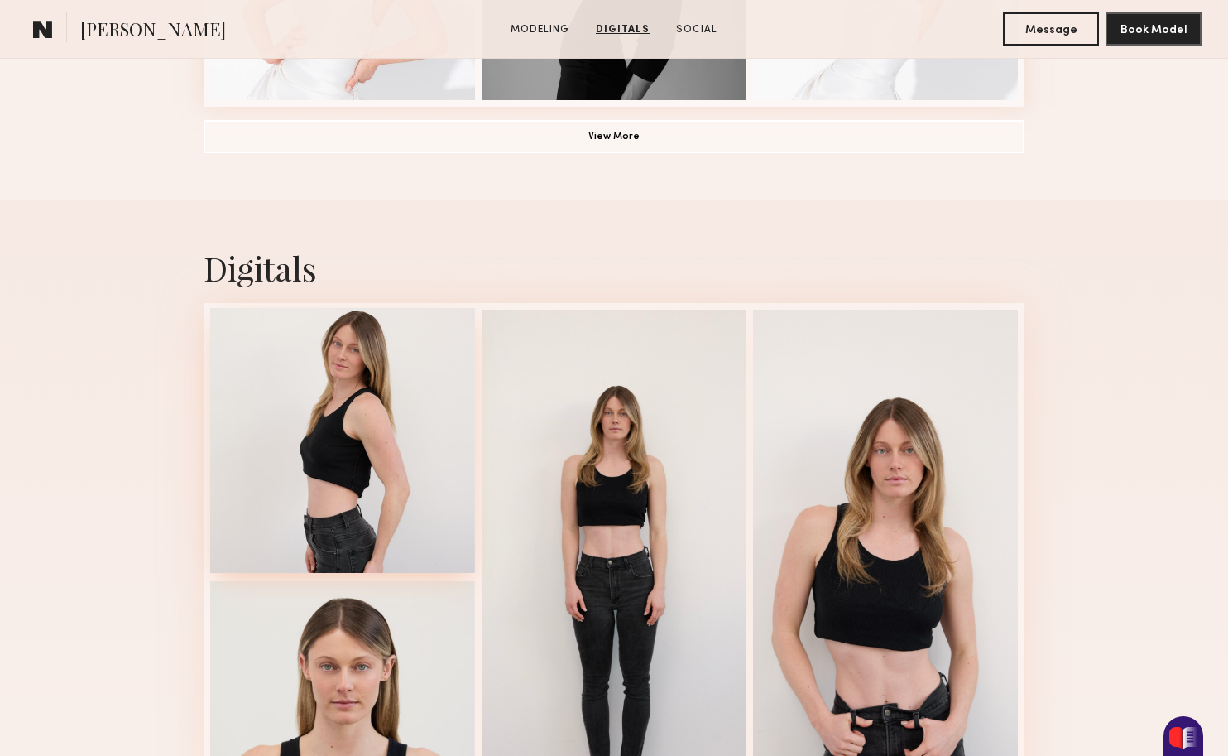
scroll to position [1405, 0]
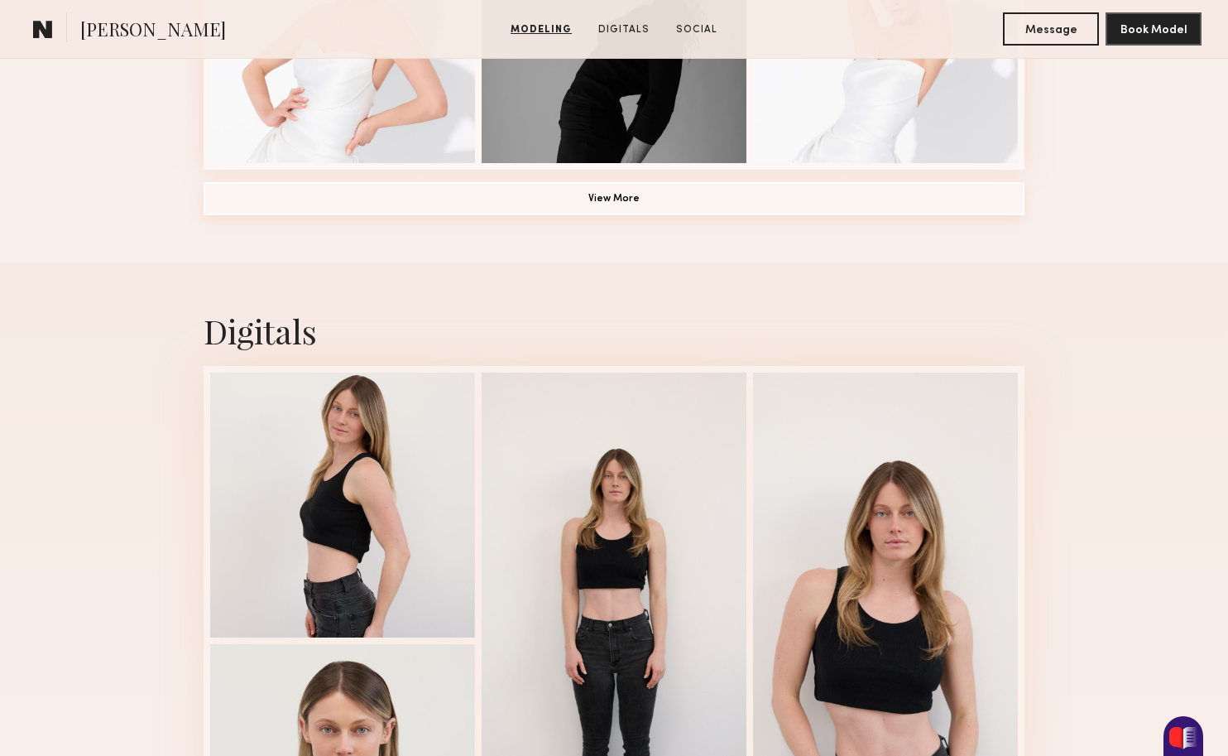
click at [540, 200] on button "View More" at bounding box center [614, 198] width 821 height 33
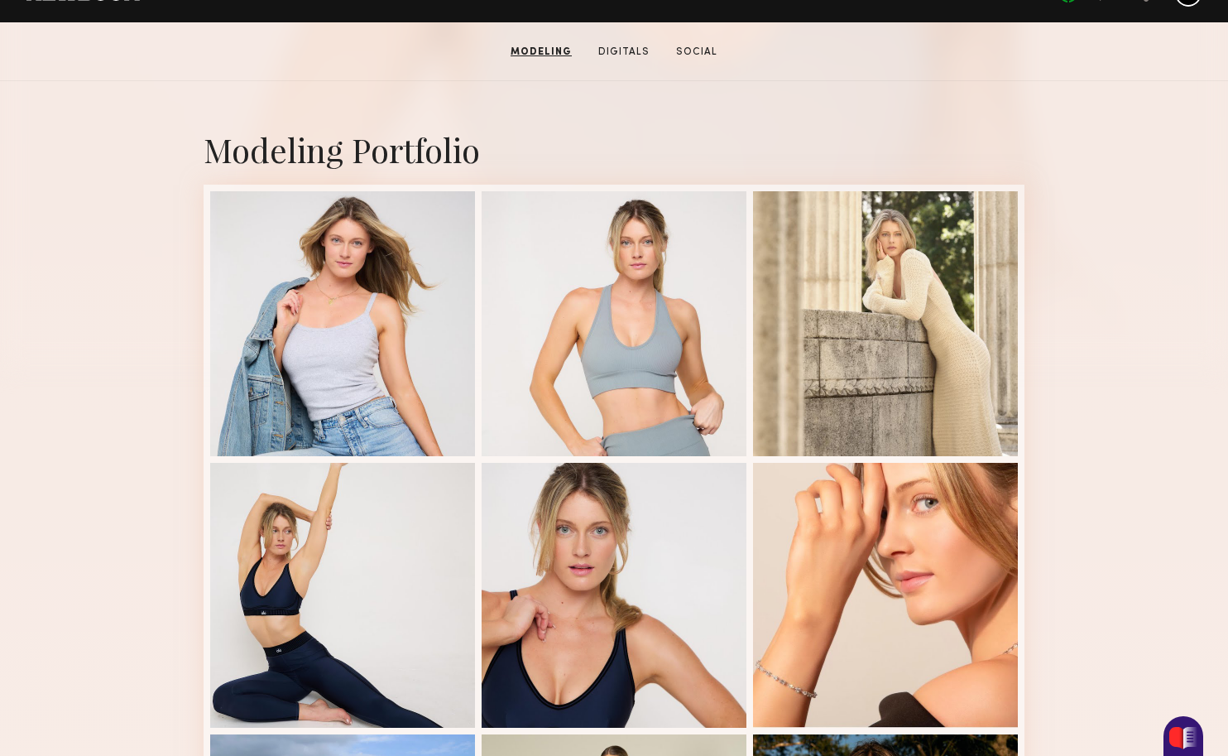
scroll to position [259, 0]
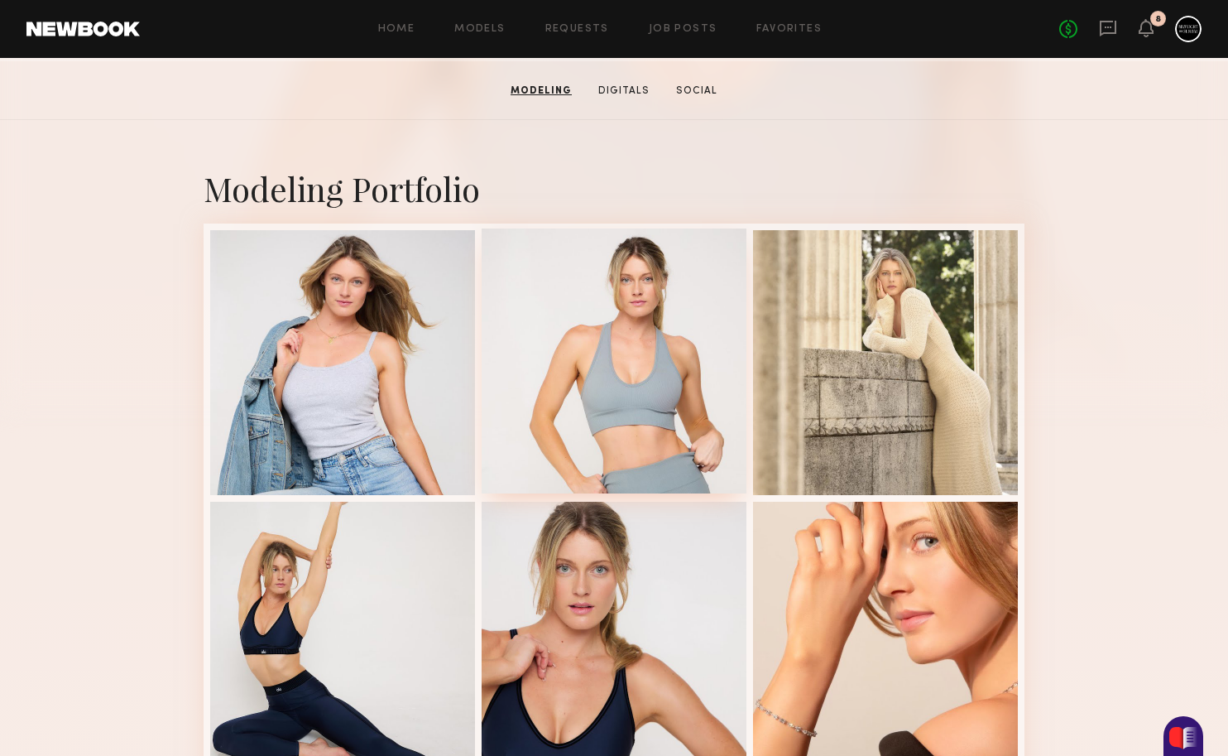
click at [619, 396] on div at bounding box center [614, 360] width 265 height 265
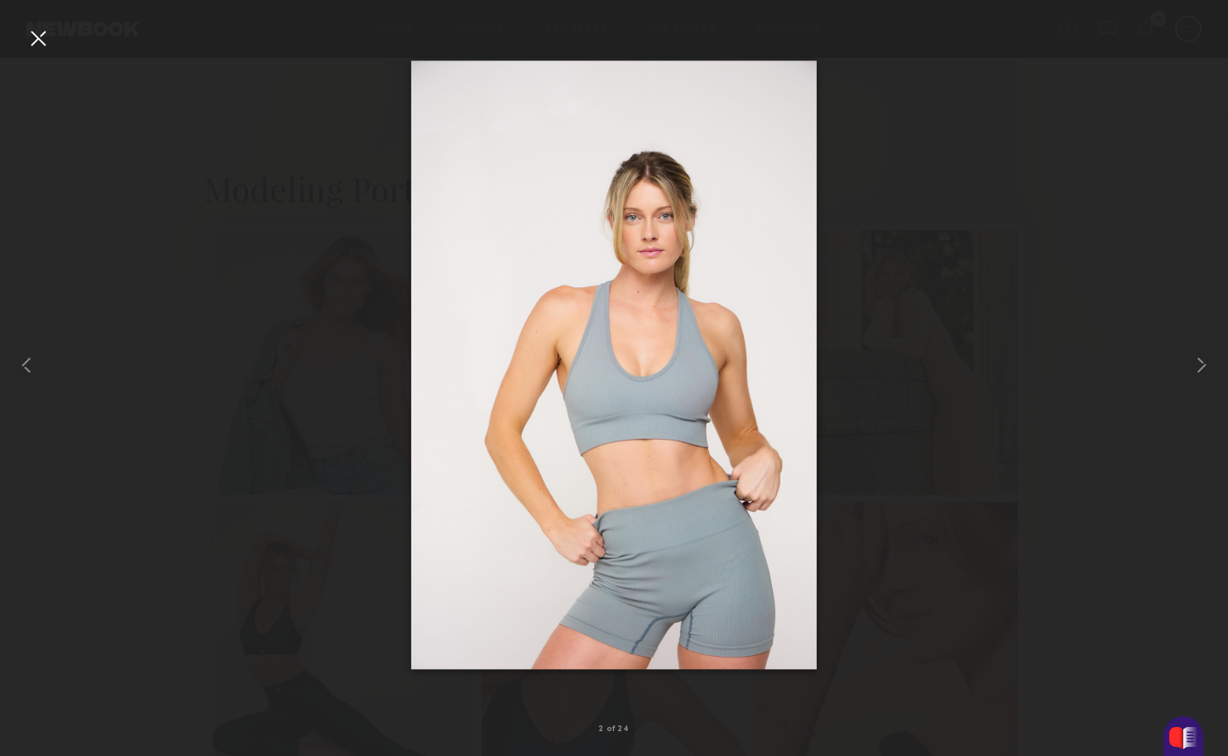
click at [28, 34] on div at bounding box center [38, 38] width 26 height 26
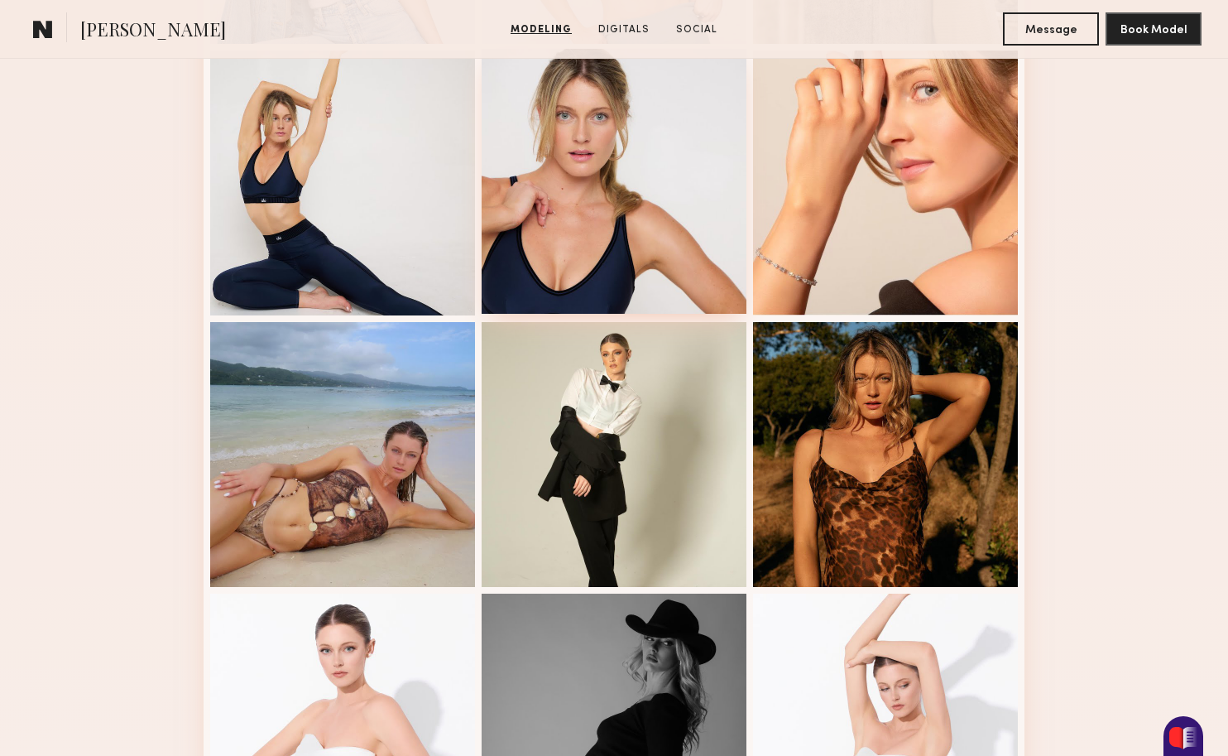
scroll to position [354, 0]
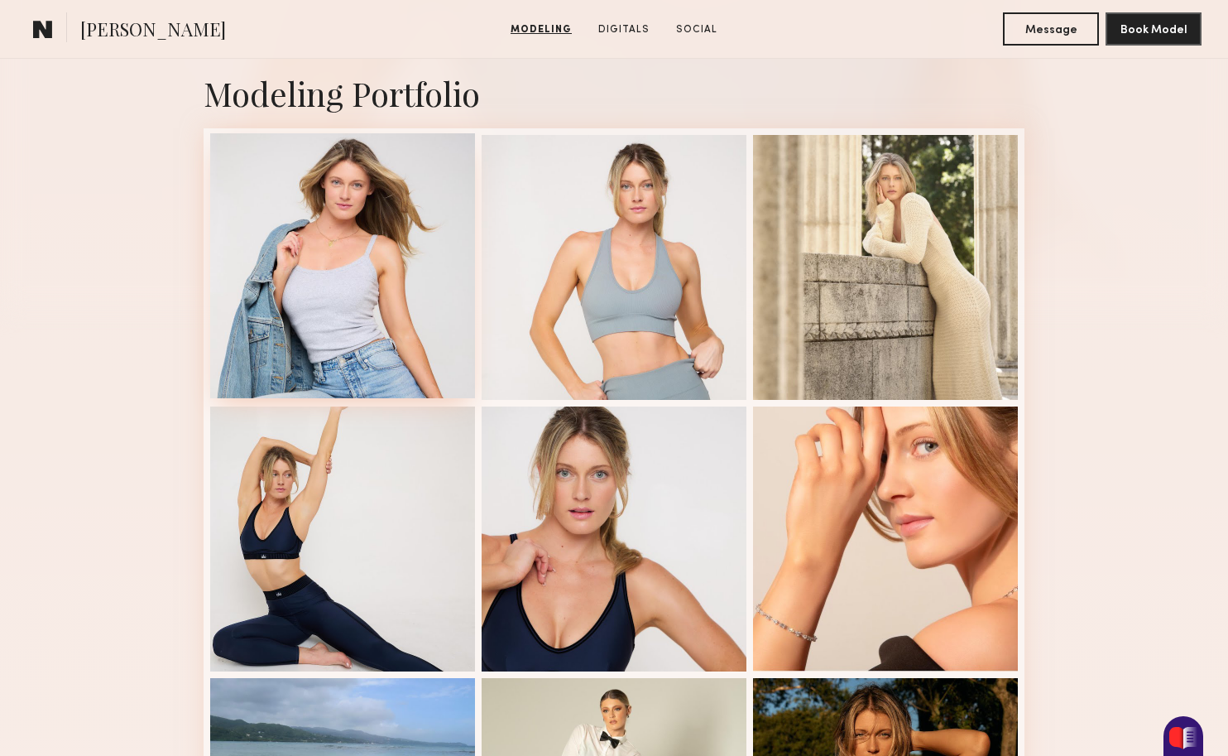
click at [420, 296] on div at bounding box center [342, 265] width 265 height 265
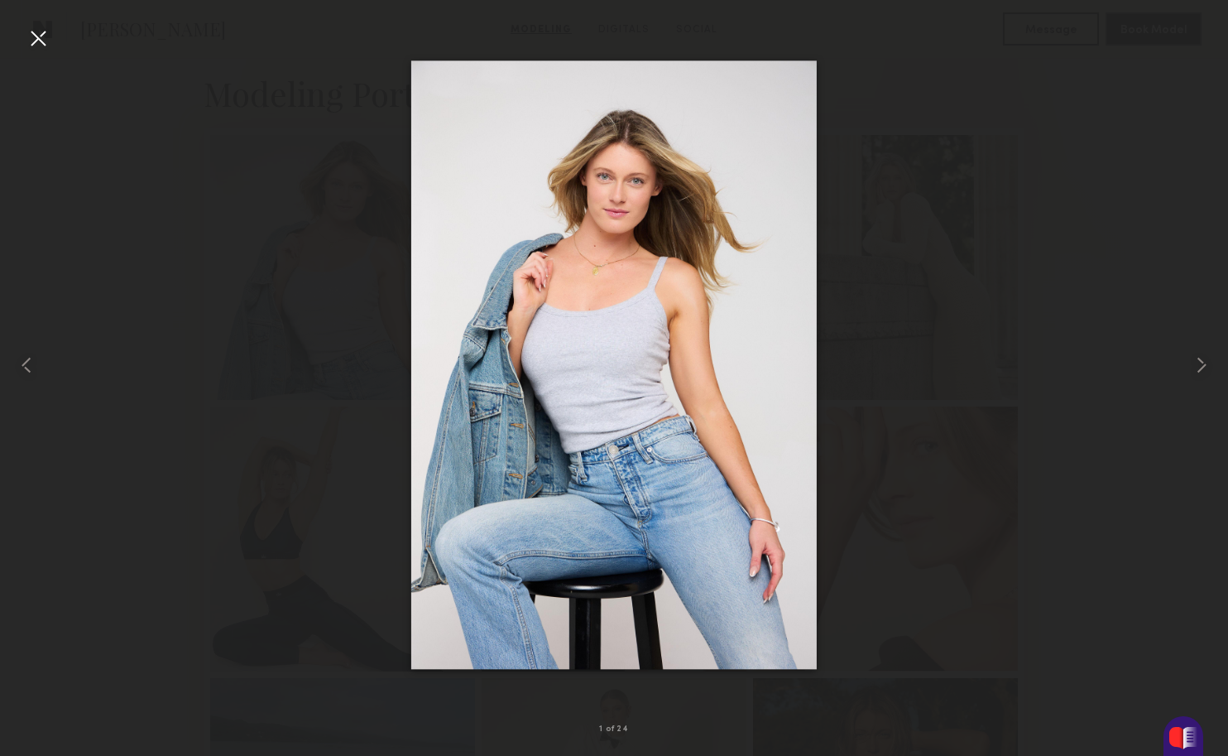
click at [45, 42] on div at bounding box center [38, 38] width 26 height 26
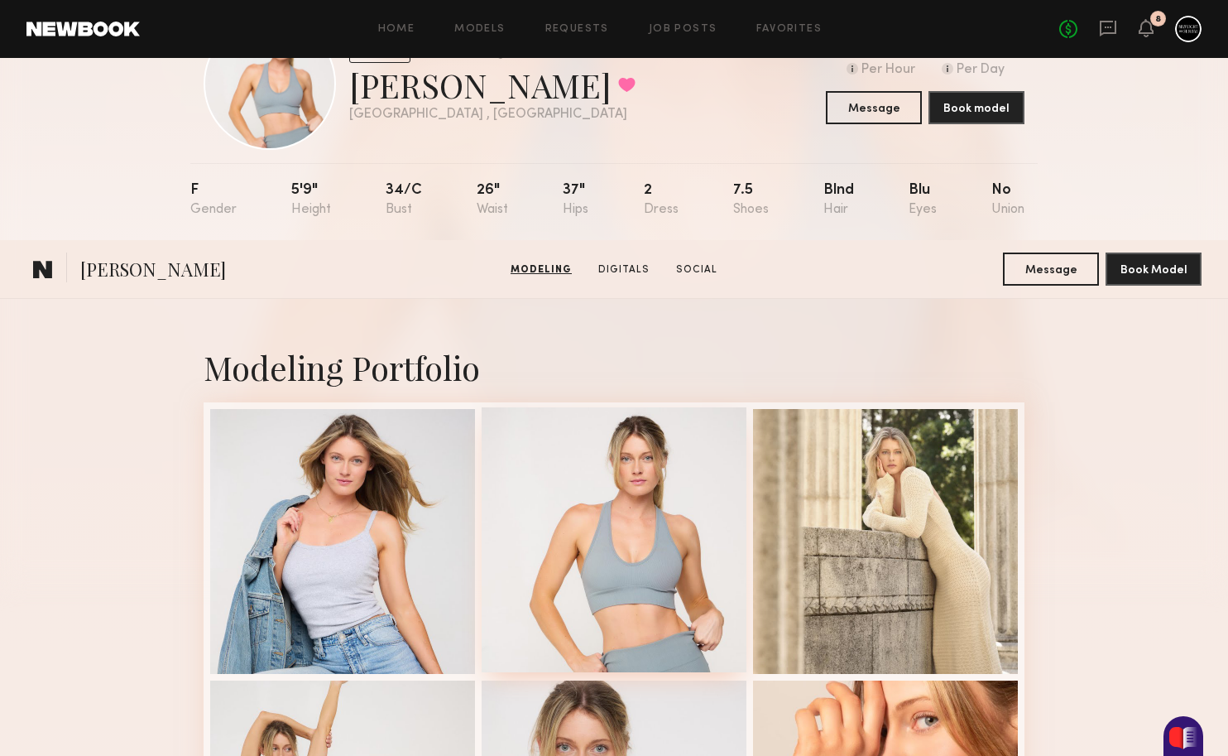
scroll to position [0, 0]
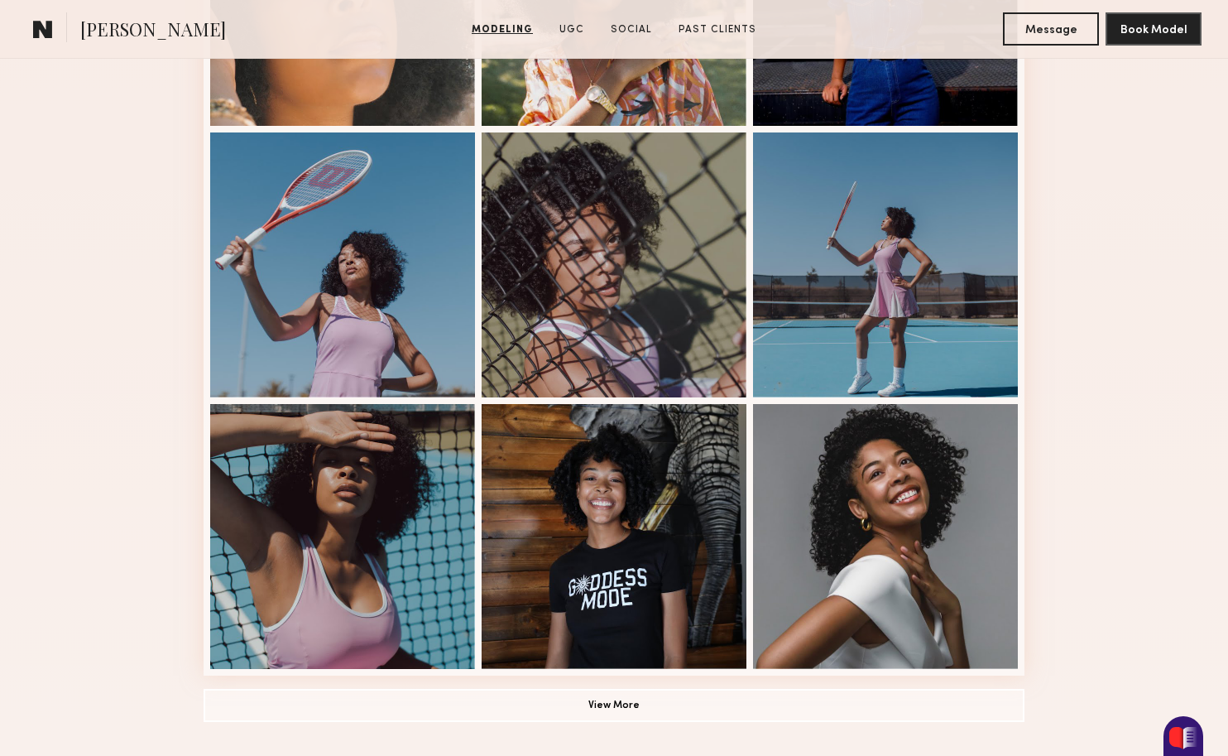
scroll to position [472, 0]
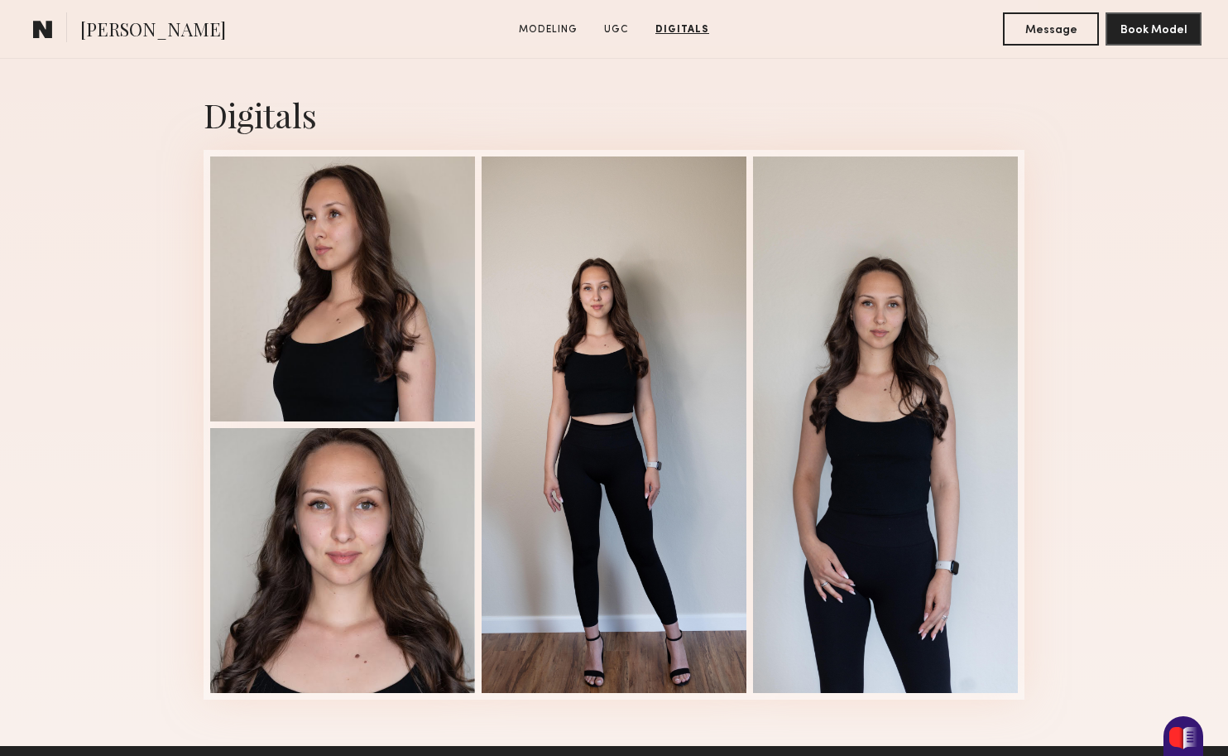
scroll to position [2094, 0]
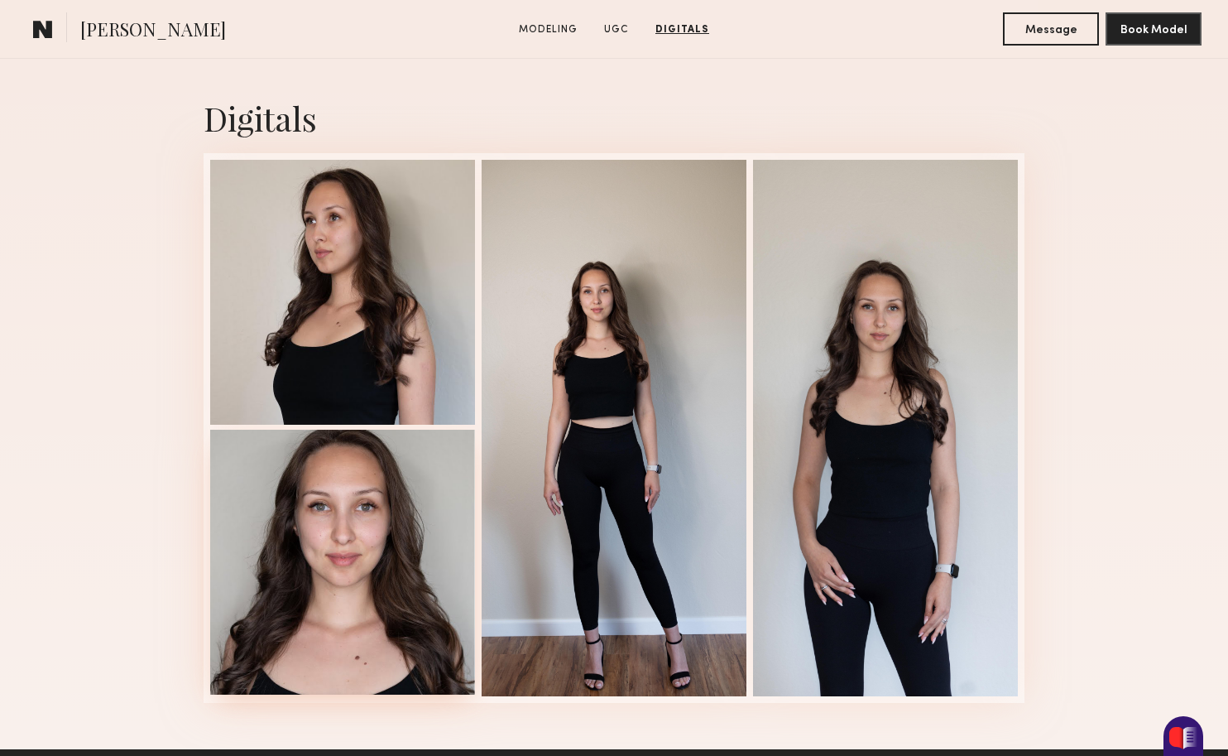
click at [328, 607] on div at bounding box center [342, 562] width 265 height 265
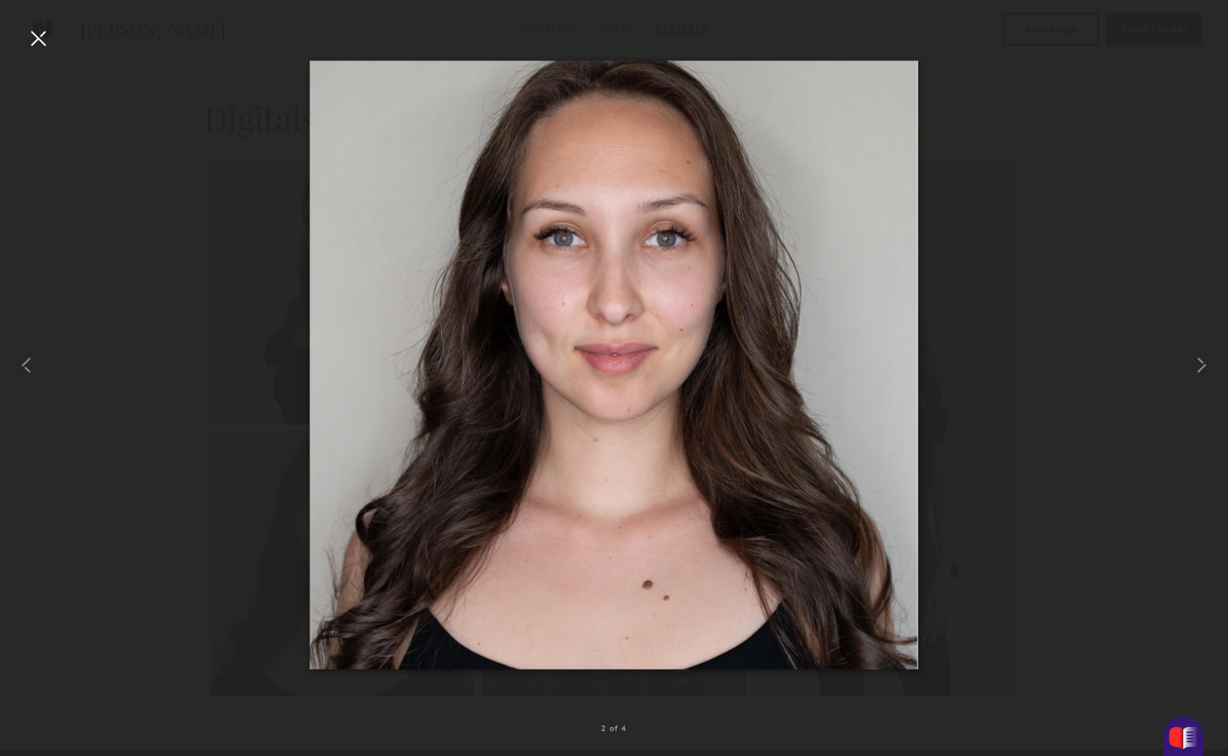
click at [44, 46] on div at bounding box center [38, 38] width 26 height 26
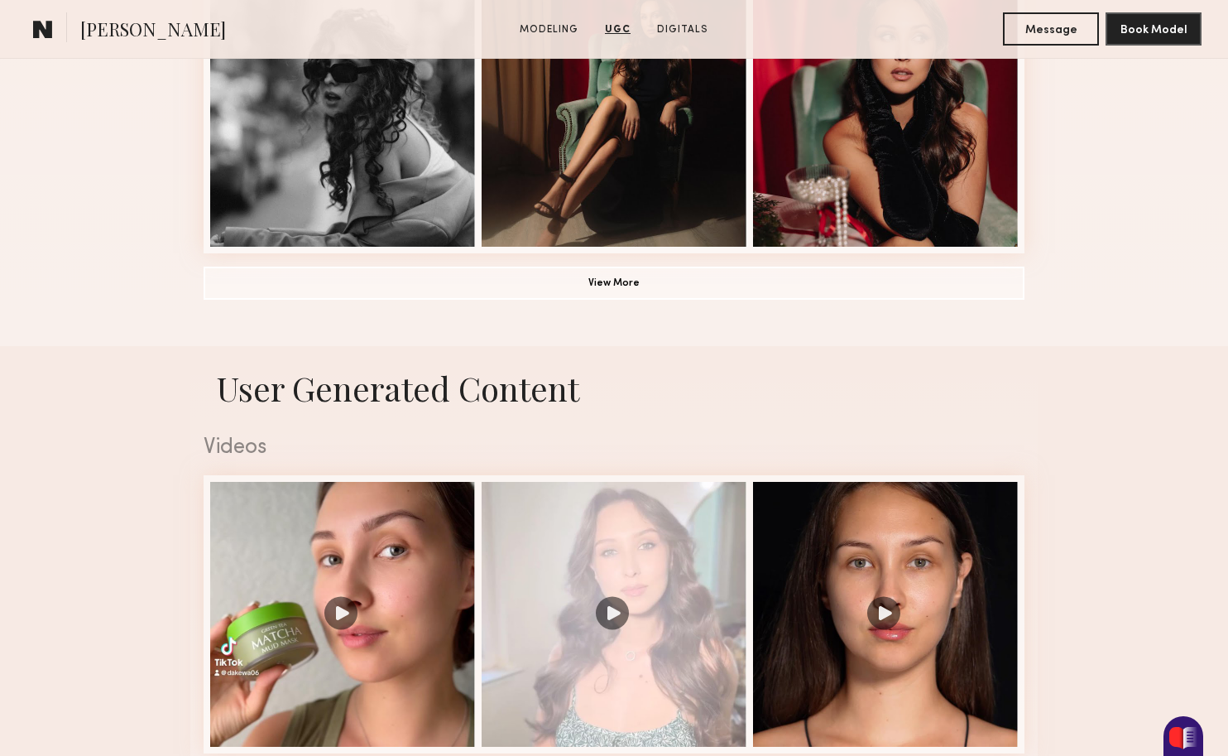
scroll to position [998, 0]
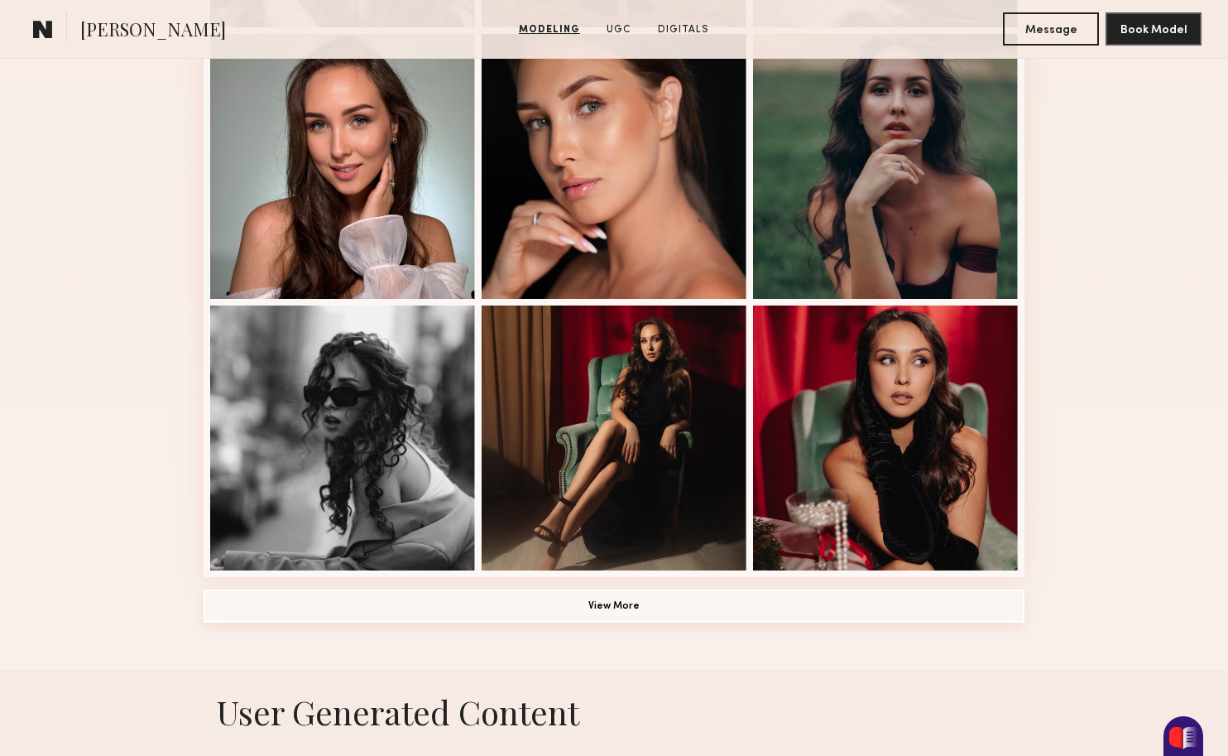
click at [454, 615] on button "View More" at bounding box center [614, 605] width 821 height 33
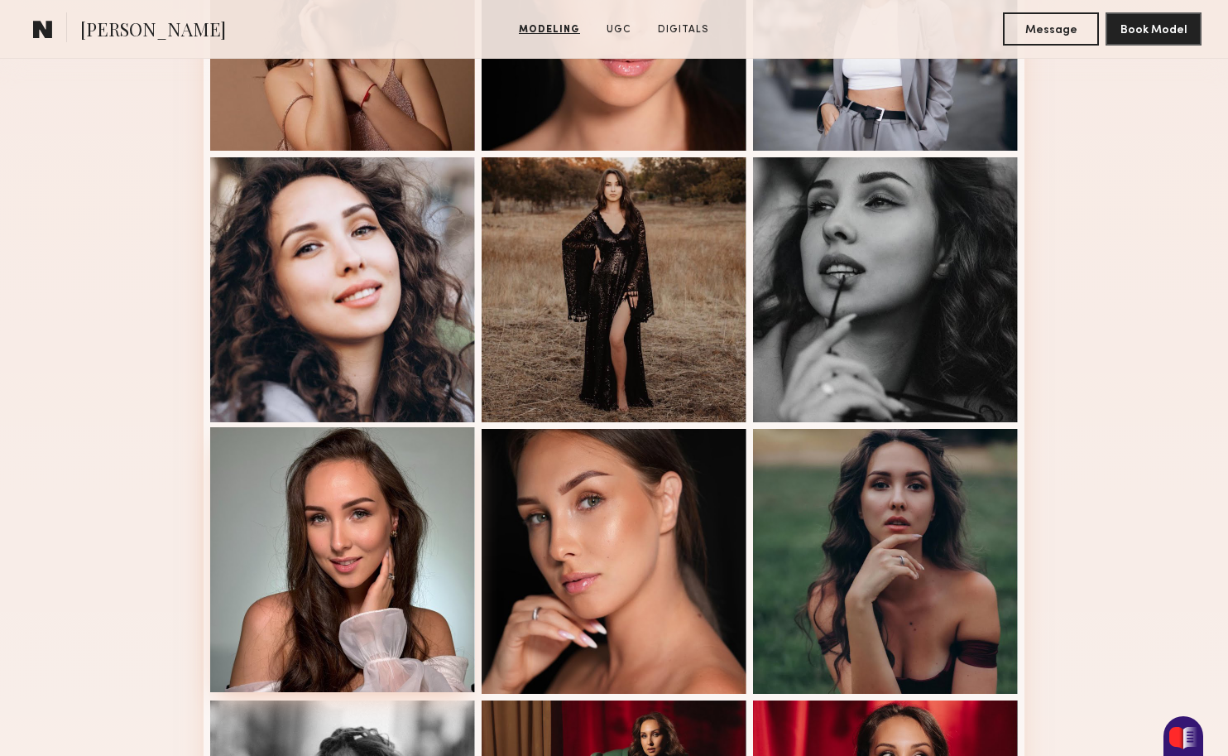
scroll to position [631, 0]
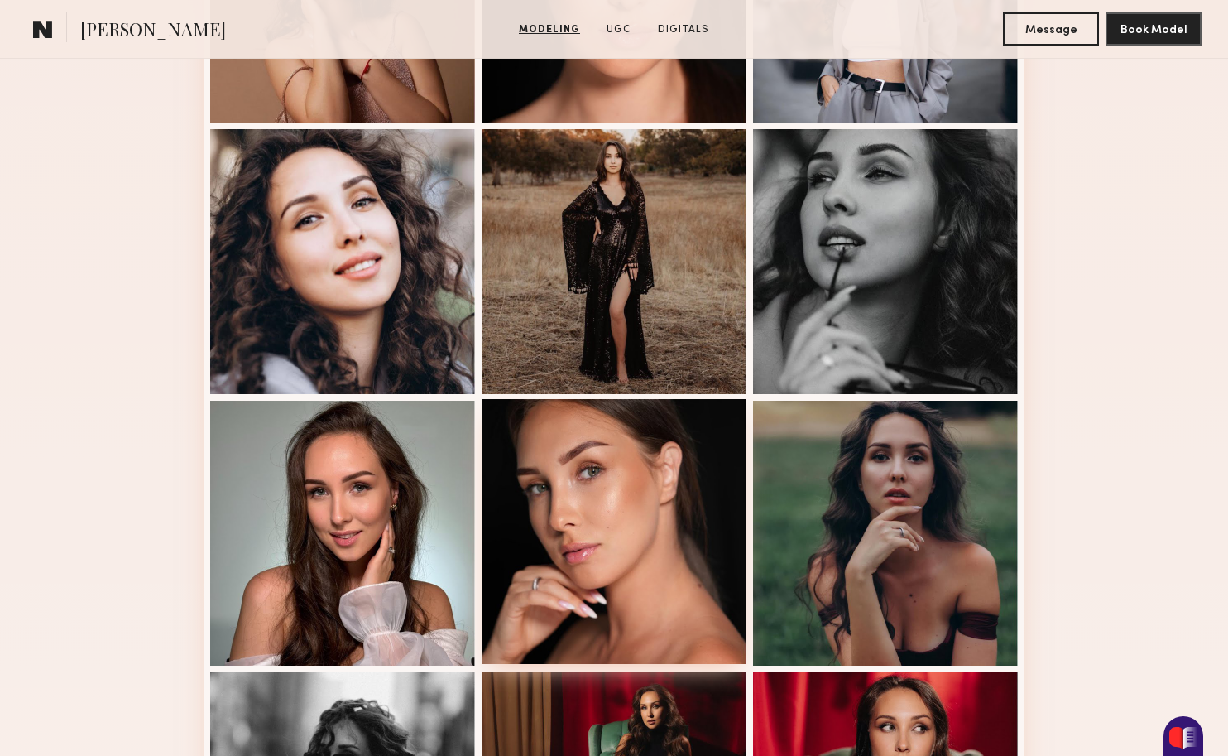
click at [646, 535] on div at bounding box center [614, 531] width 265 height 265
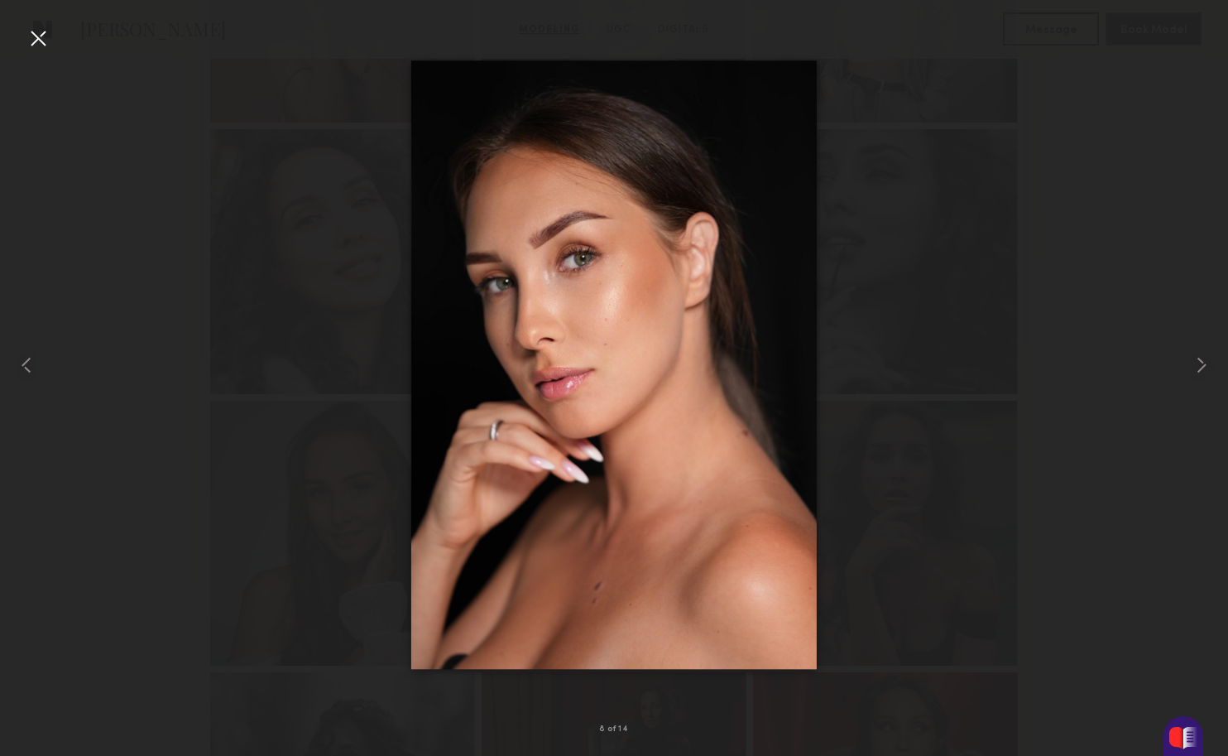
click at [46, 42] on div at bounding box center [38, 38] width 26 height 26
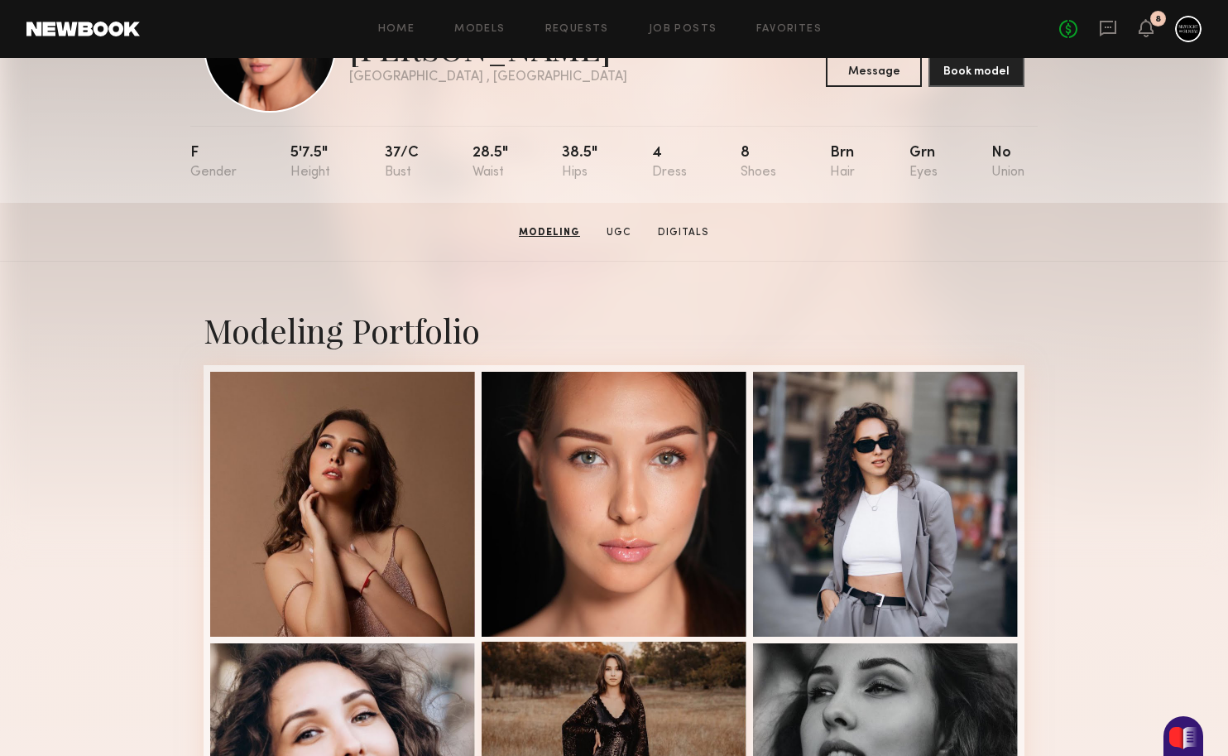
scroll to position [67, 0]
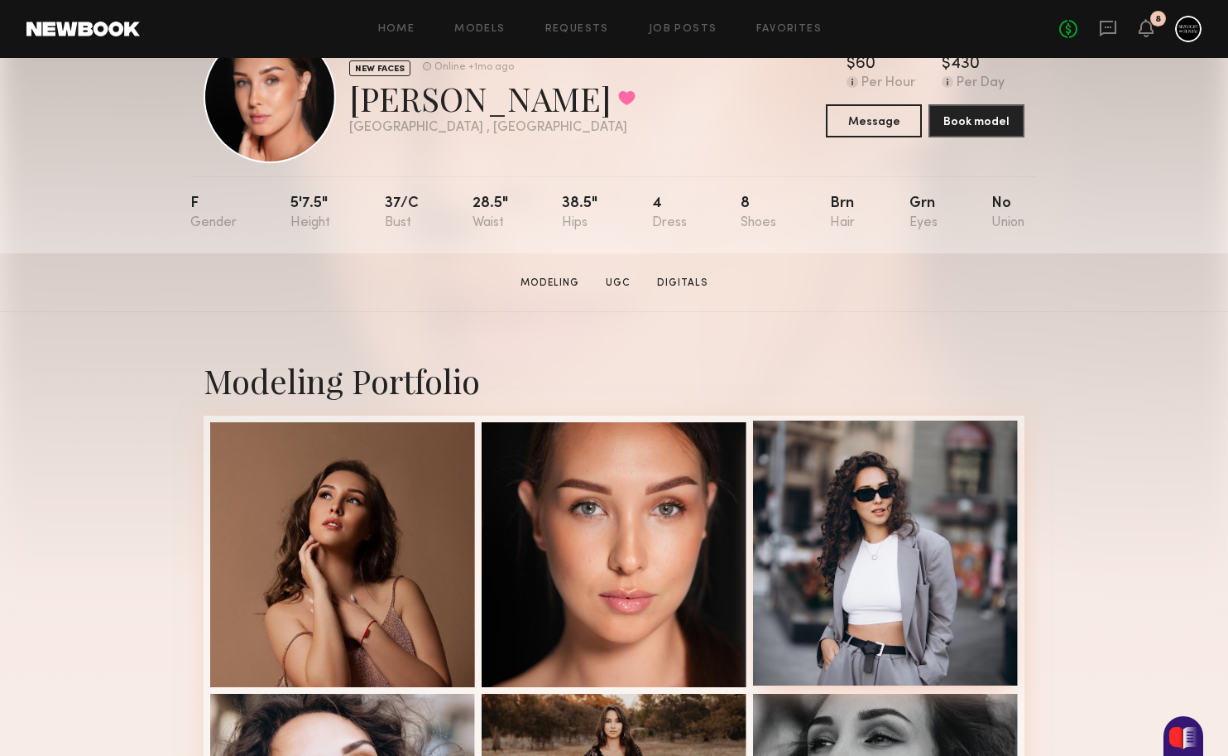
click at [891, 540] on div at bounding box center [885, 552] width 265 height 265
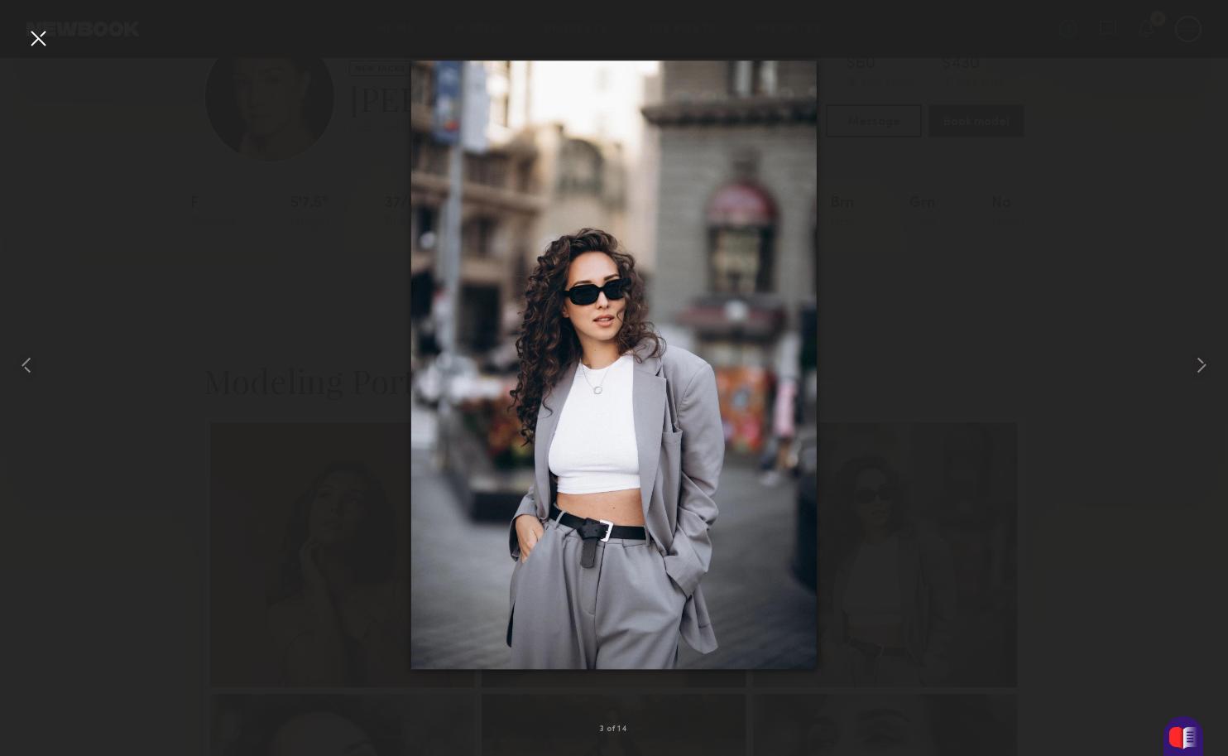
click at [36, 37] on div at bounding box center [38, 38] width 26 height 26
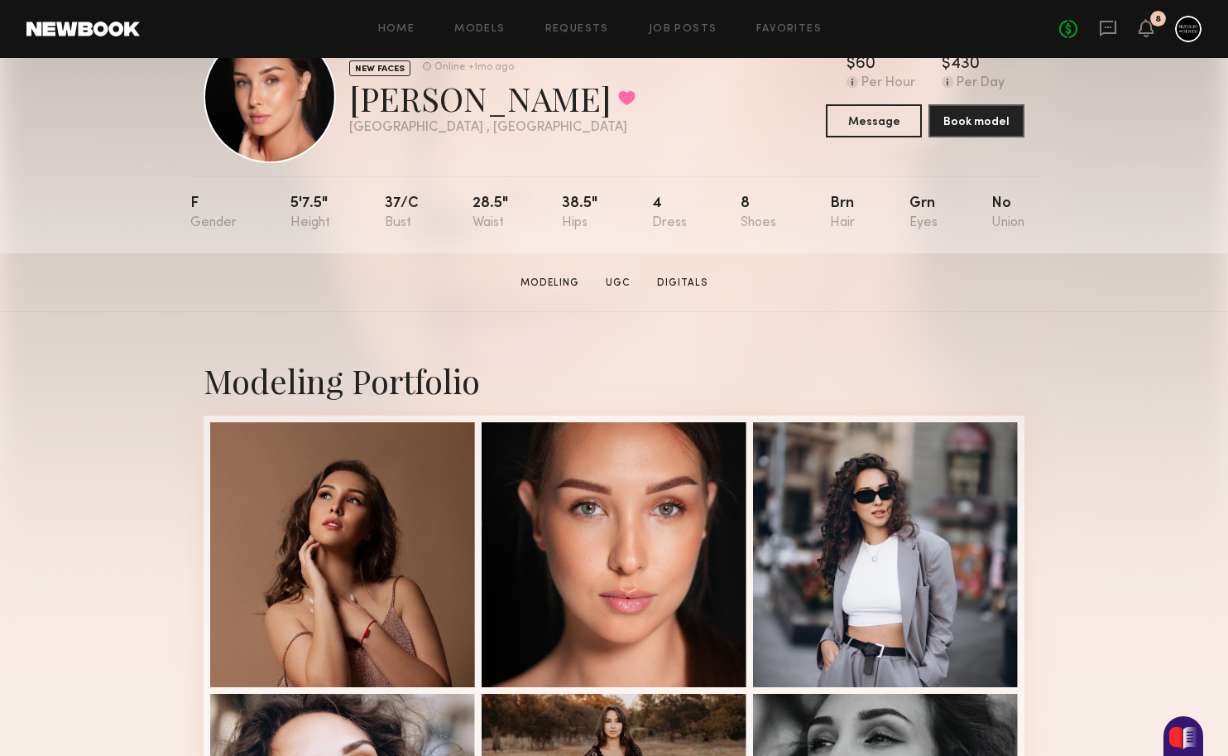
scroll to position [0, 0]
